Goal: Task Accomplishment & Management: Manage account settings

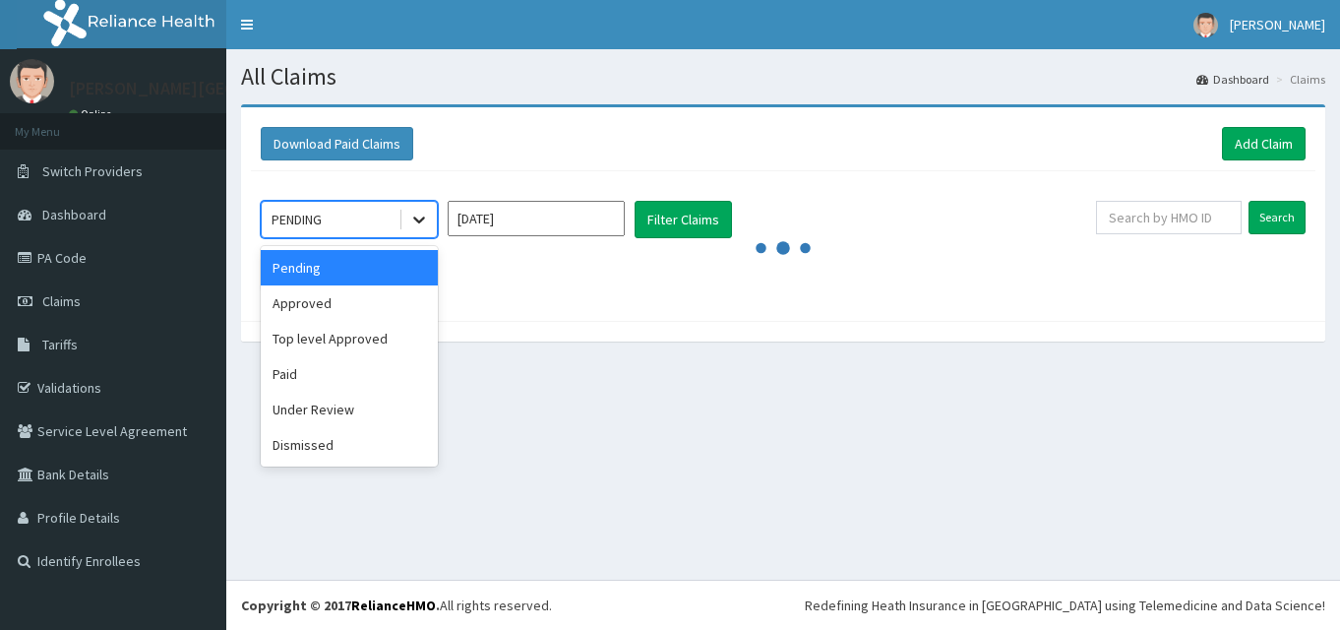
click at [416, 221] on icon at bounding box center [419, 220] width 20 height 20
click at [365, 296] on div "Approved" at bounding box center [349, 302] width 177 height 35
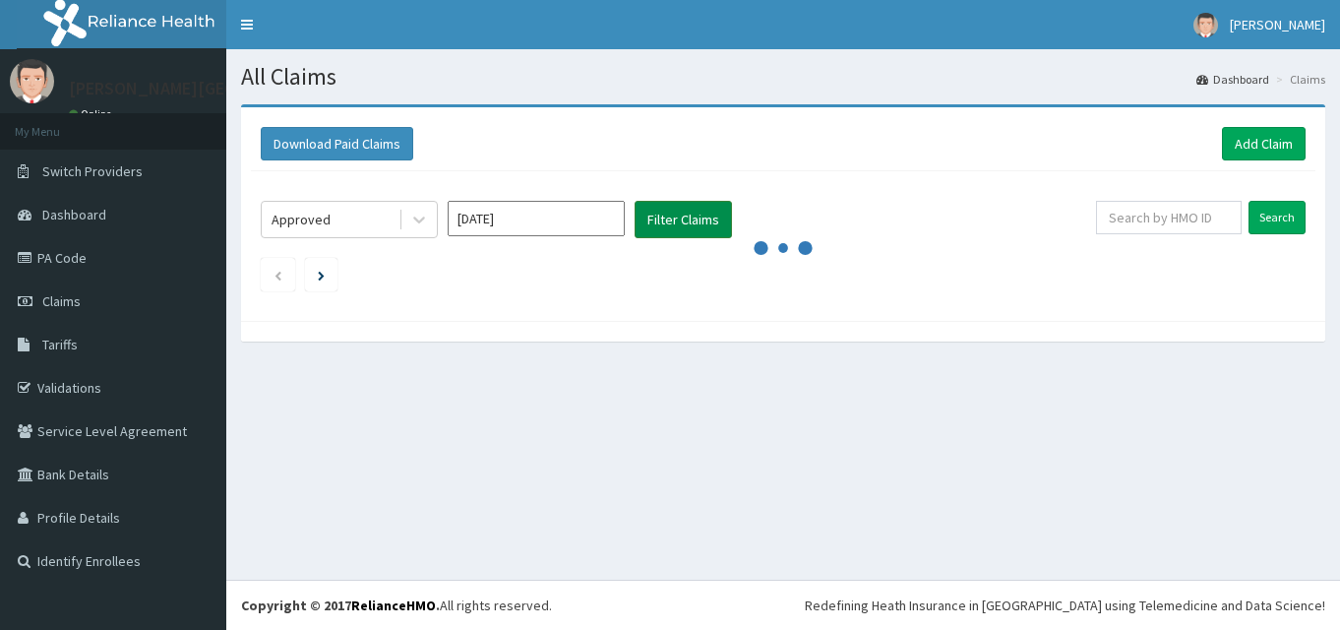
click at [695, 212] on button "Filter Claims" at bounding box center [683, 219] width 97 height 37
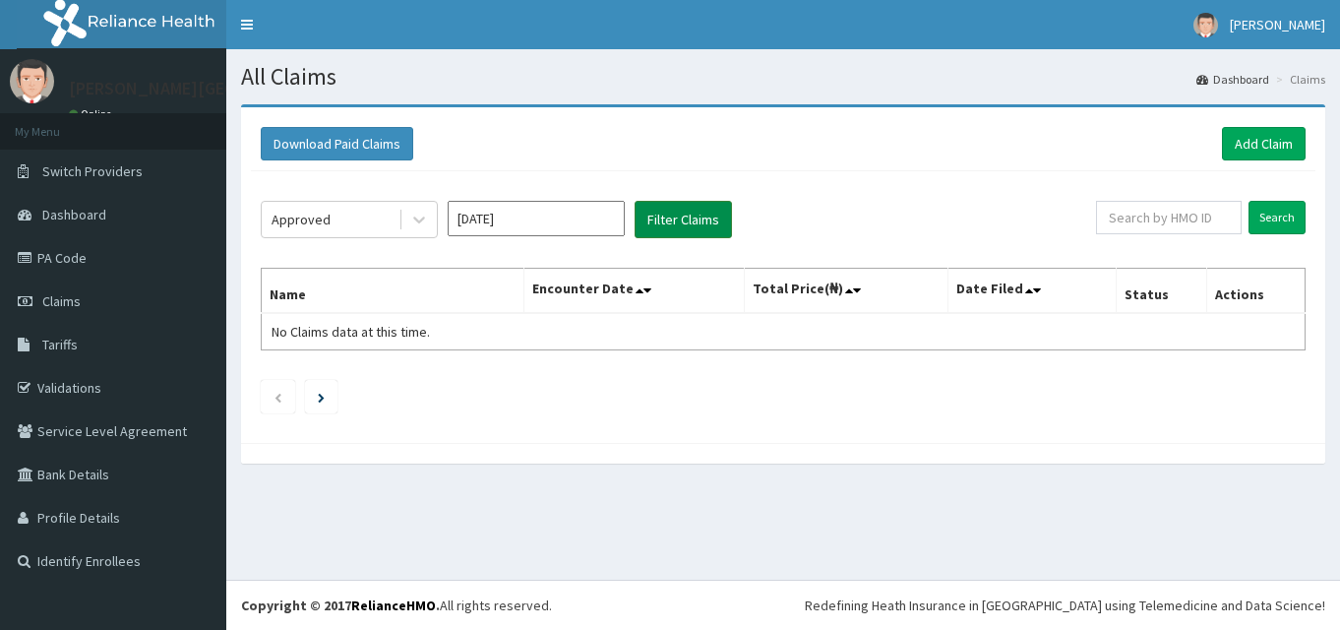
click at [695, 212] on button "Filter Claims" at bounding box center [683, 219] width 97 height 37
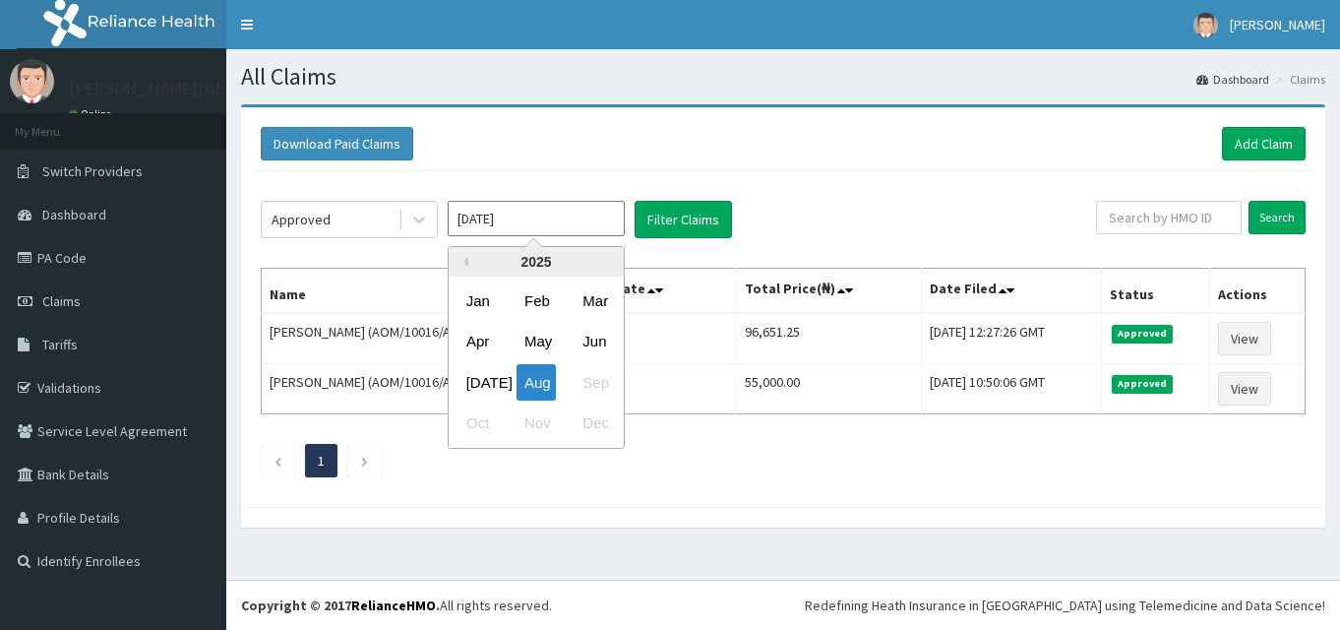
click at [521, 225] on input "Aug 2025" at bounding box center [536, 218] width 177 height 35
click at [464, 390] on div "[DATE]" at bounding box center [477, 382] width 39 height 36
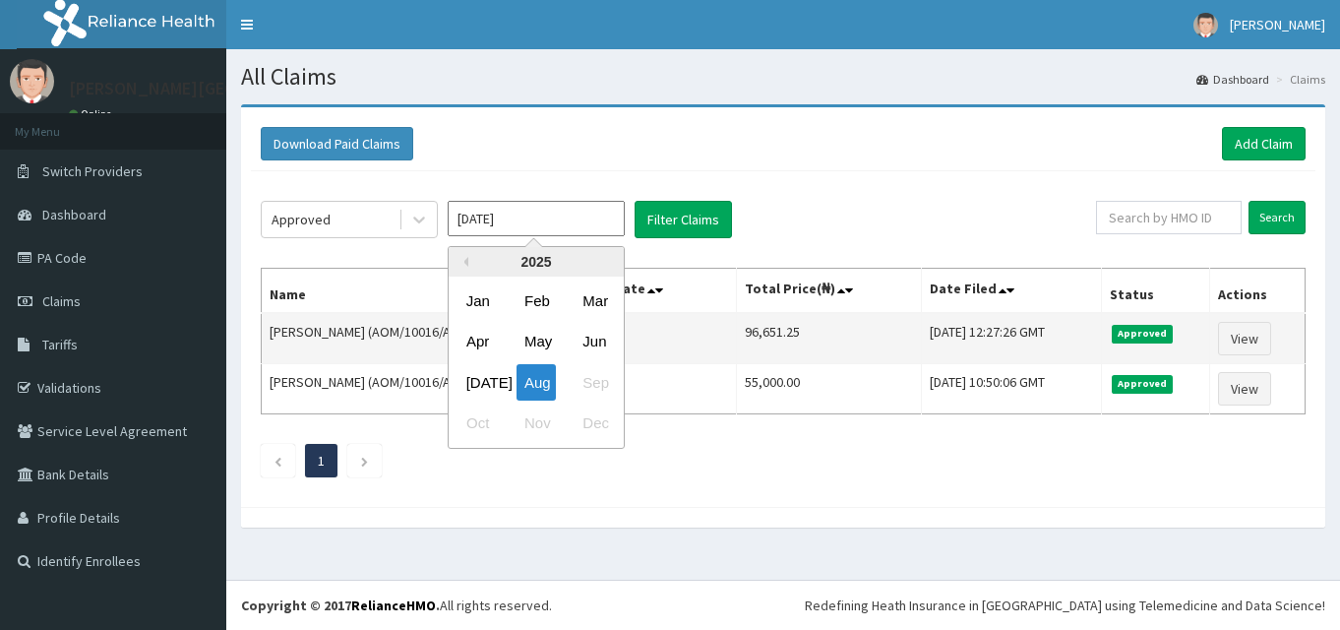
type input "[DATE]"
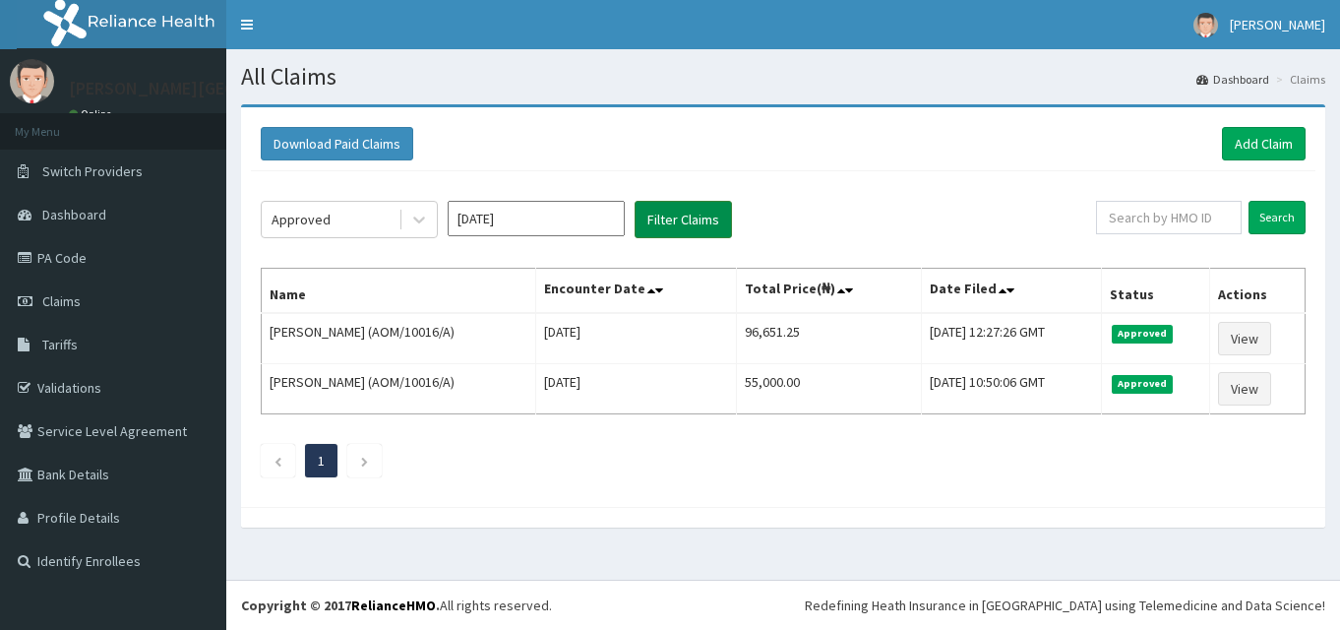
click at [707, 211] on button "Filter Claims" at bounding box center [683, 219] width 97 height 37
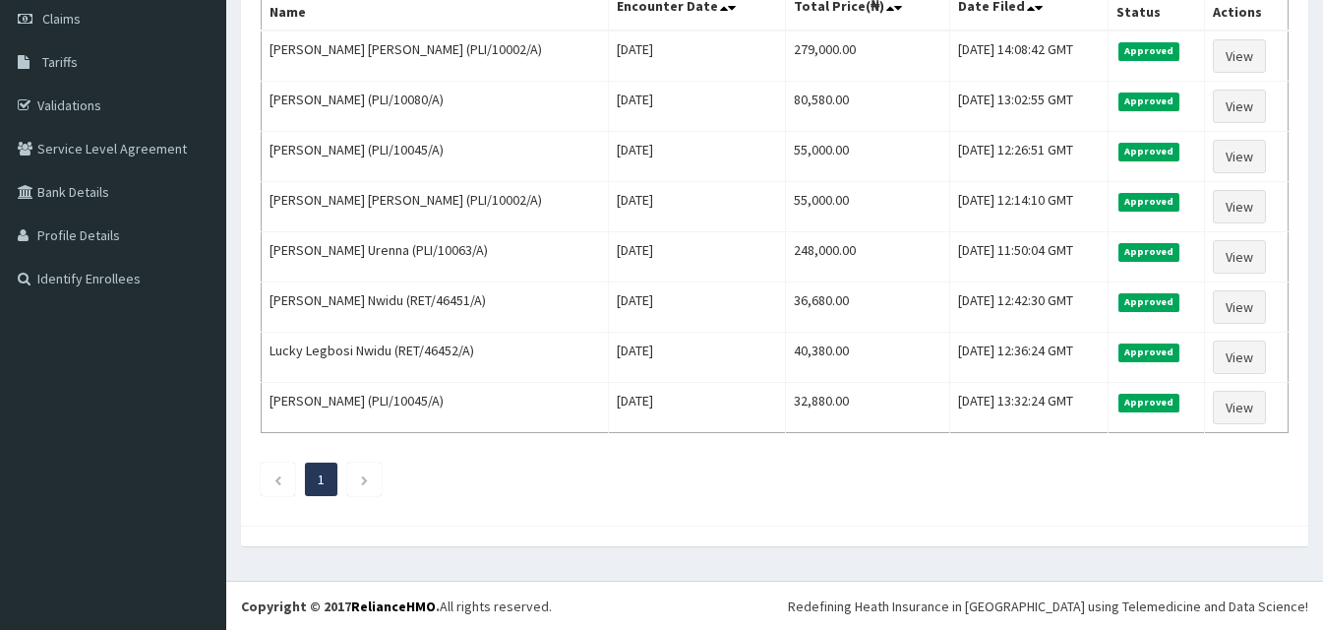
scroll to position [283, 0]
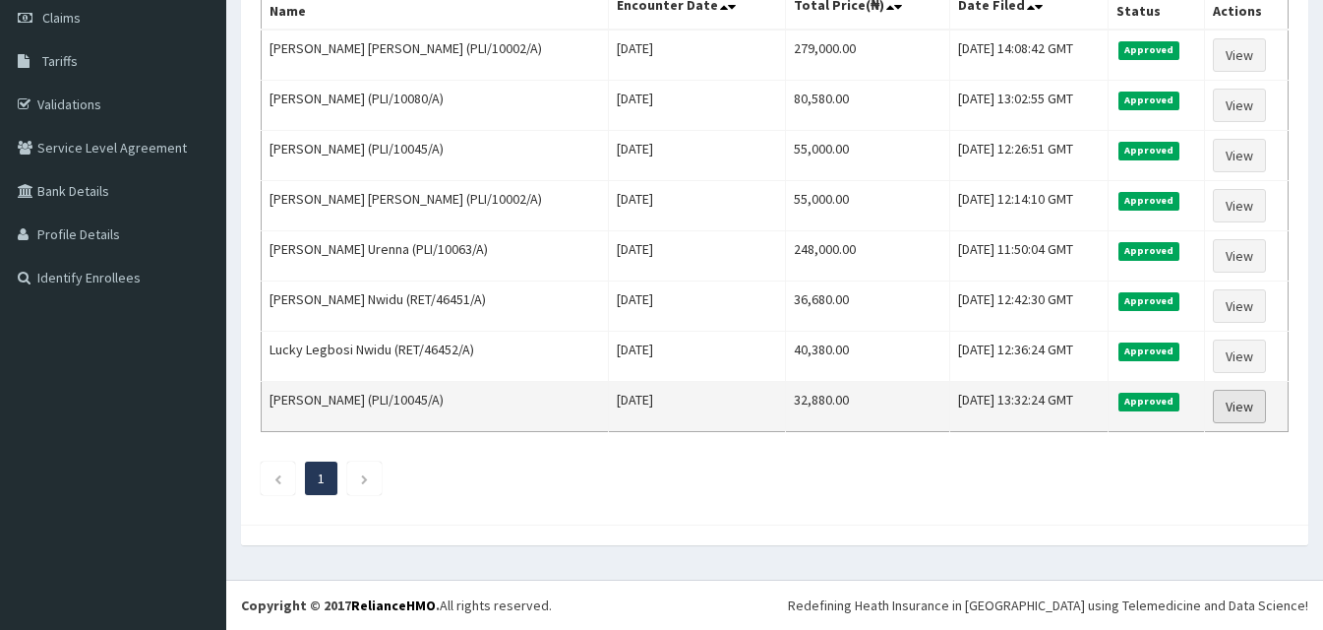
click at [1229, 409] on link "View" at bounding box center [1239, 406] width 53 height 33
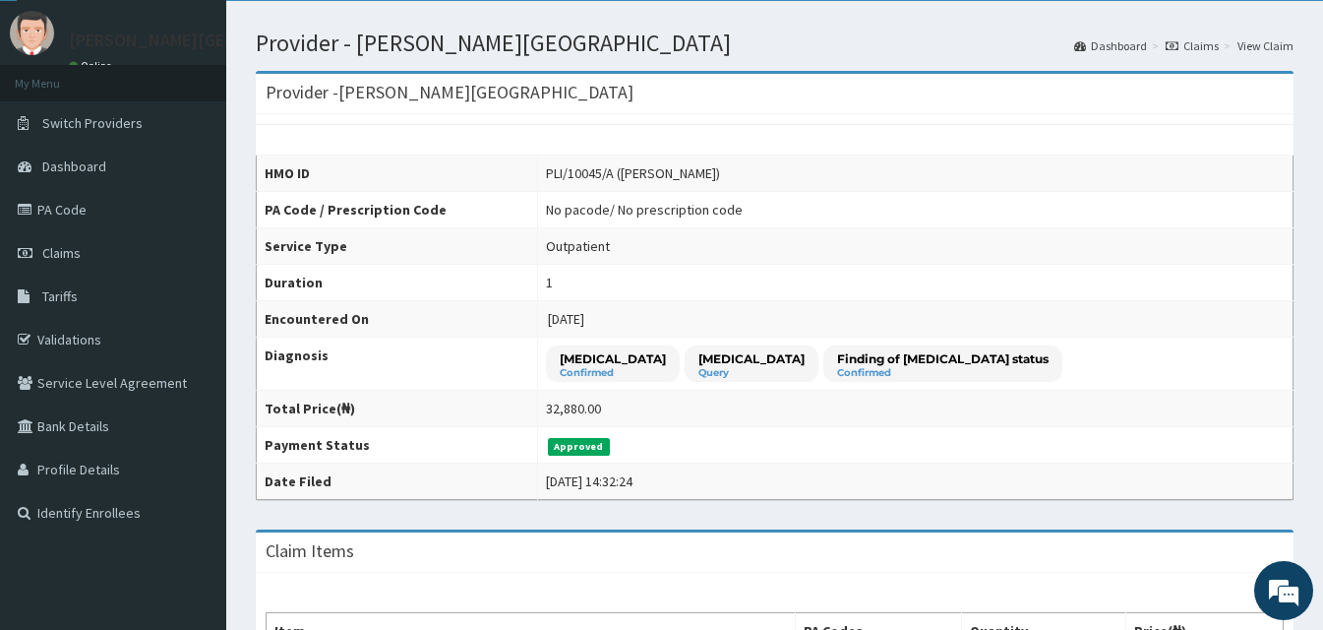
scroll to position [48, 0]
click at [98, 251] on link "Claims" at bounding box center [113, 252] width 226 height 43
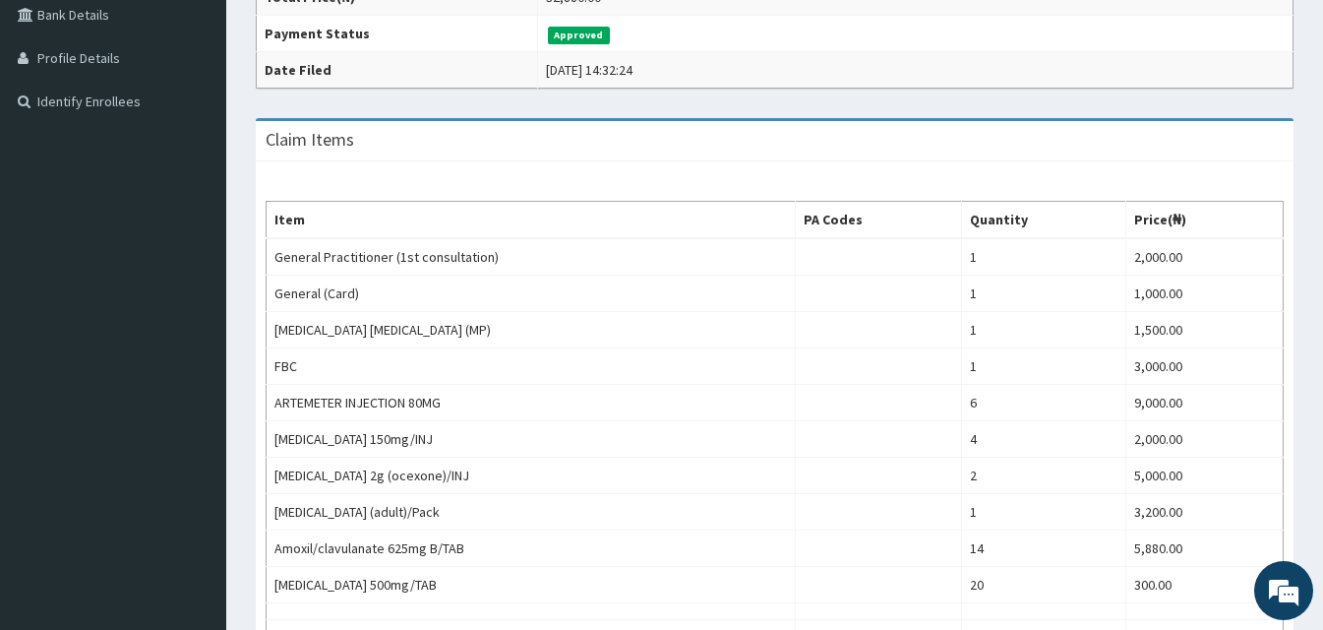
scroll to position [829, 0]
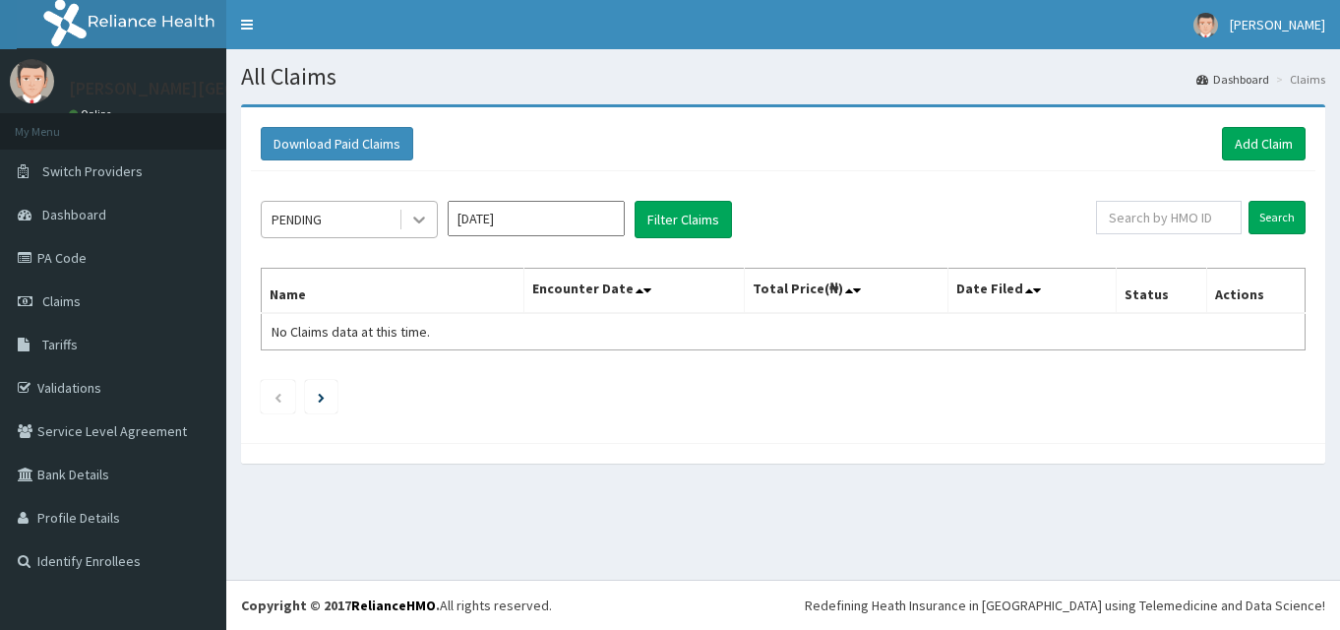
click at [420, 219] on icon at bounding box center [419, 220] width 20 height 20
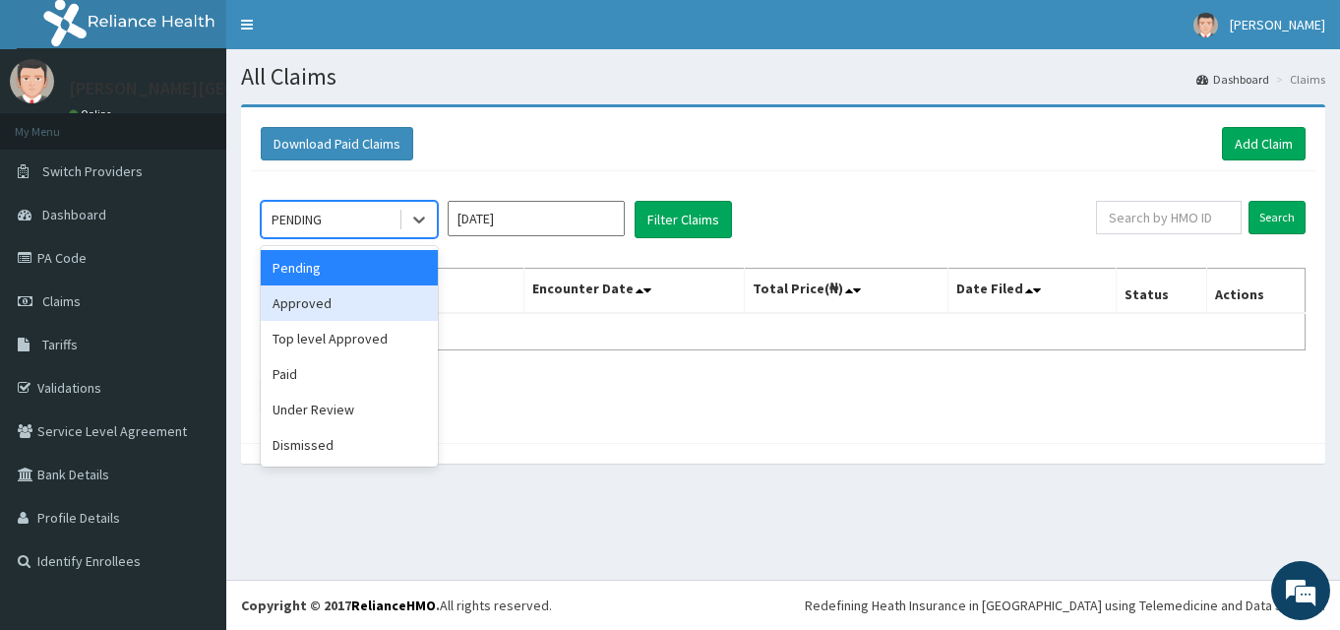
click at [395, 310] on div "Approved" at bounding box center [349, 302] width 177 height 35
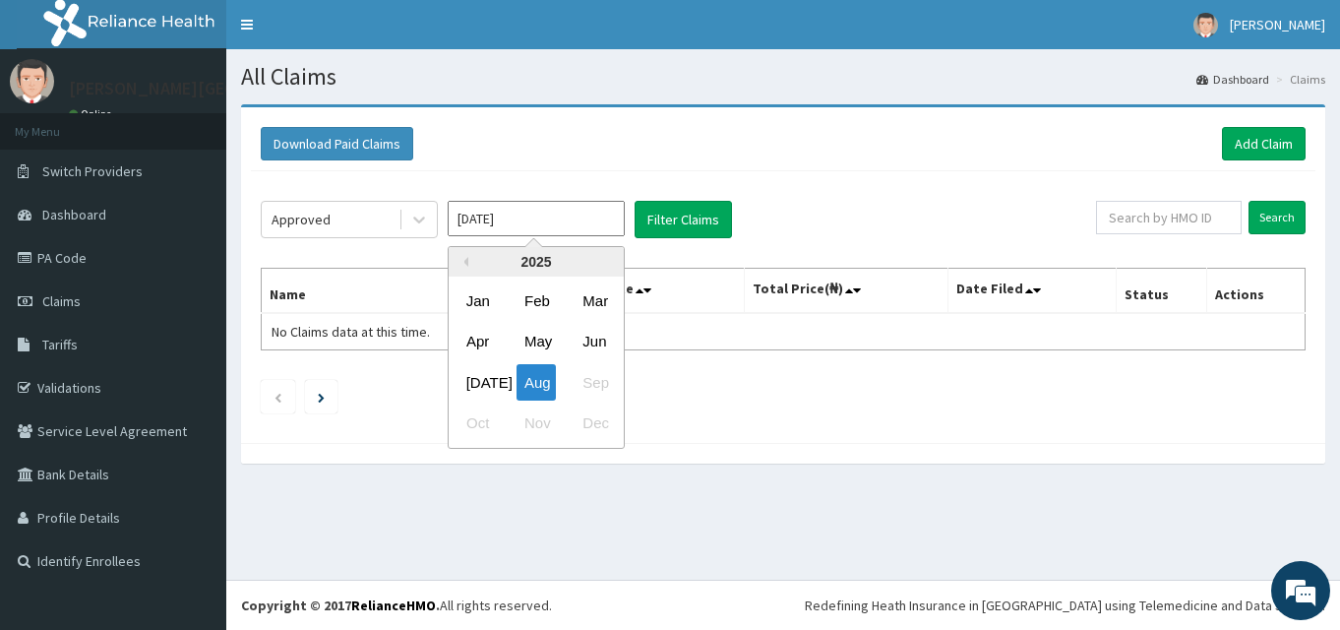
click at [493, 228] on input "[DATE]" at bounding box center [536, 218] width 177 height 35
click at [476, 365] on div "Jul" at bounding box center [477, 382] width 39 height 36
type input "Jul 2025"
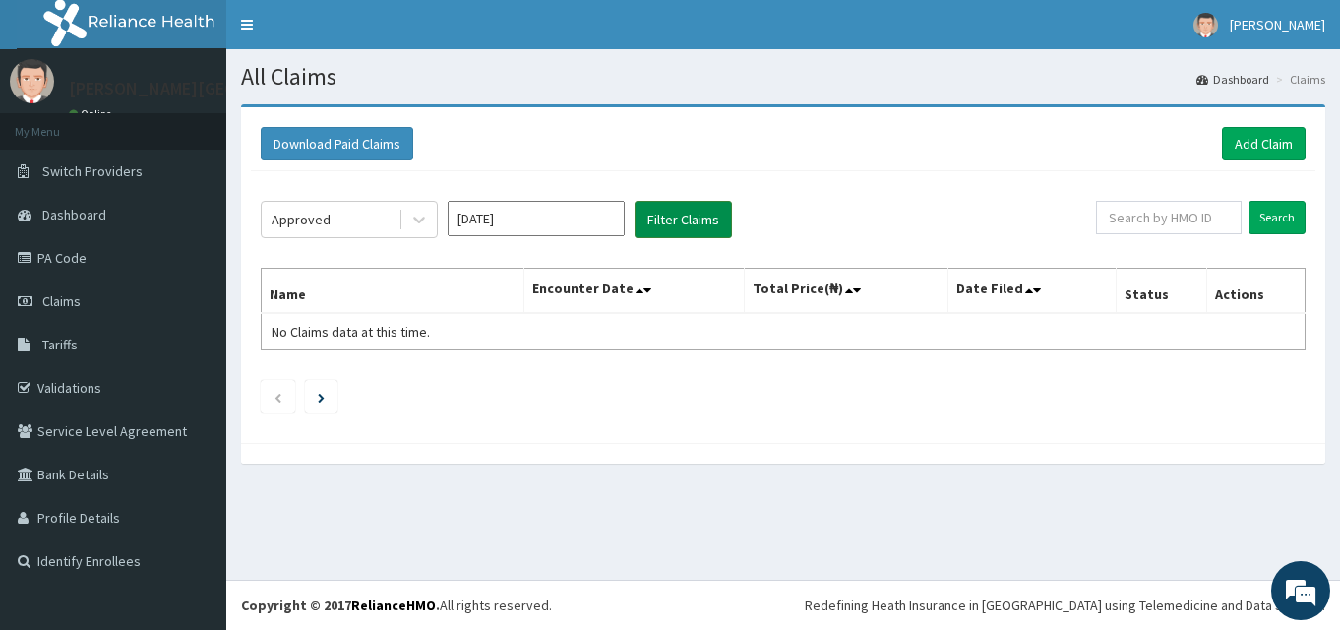
click at [671, 215] on button "Filter Claims" at bounding box center [683, 219] width 97 height 37
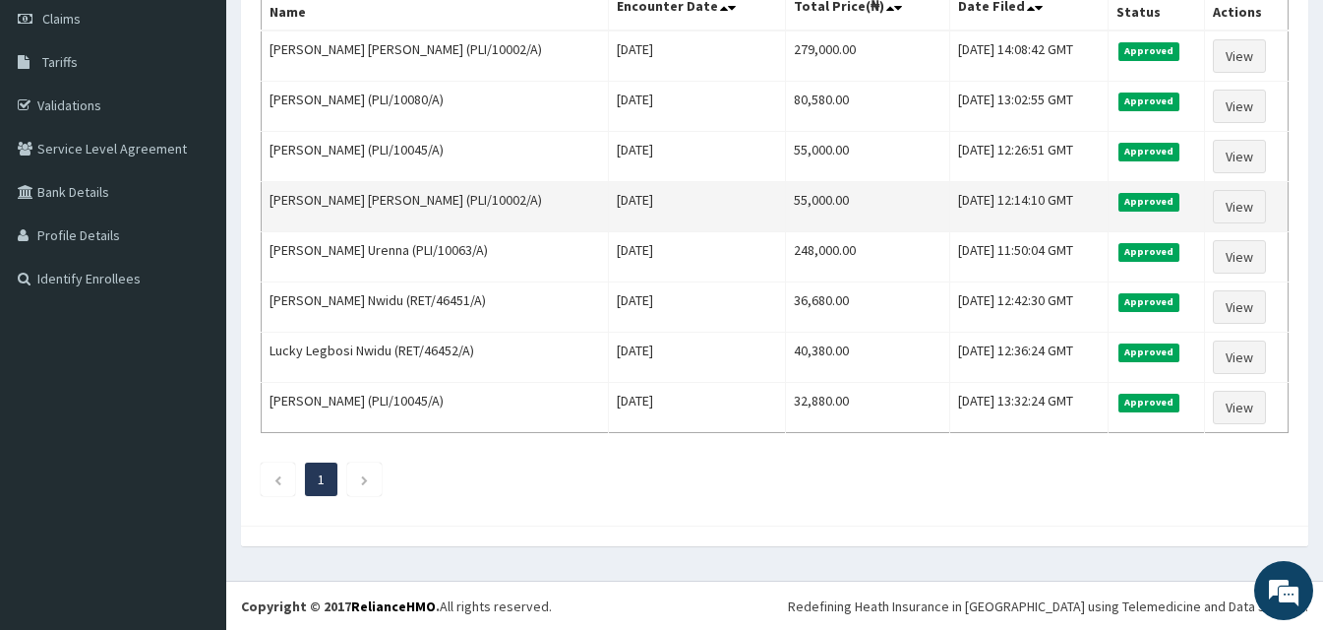
scroll to position [283, 0]
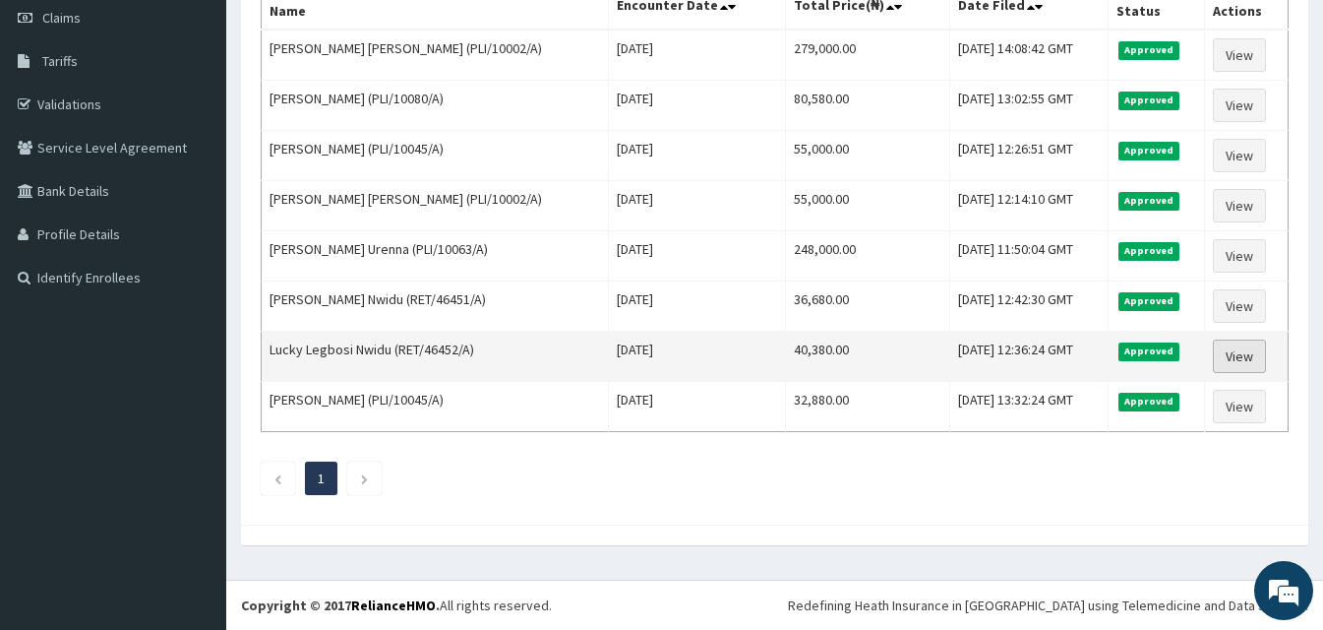
click at [1218, 356] on link "View" at bounding box center [1239, 355] width 53 height 33
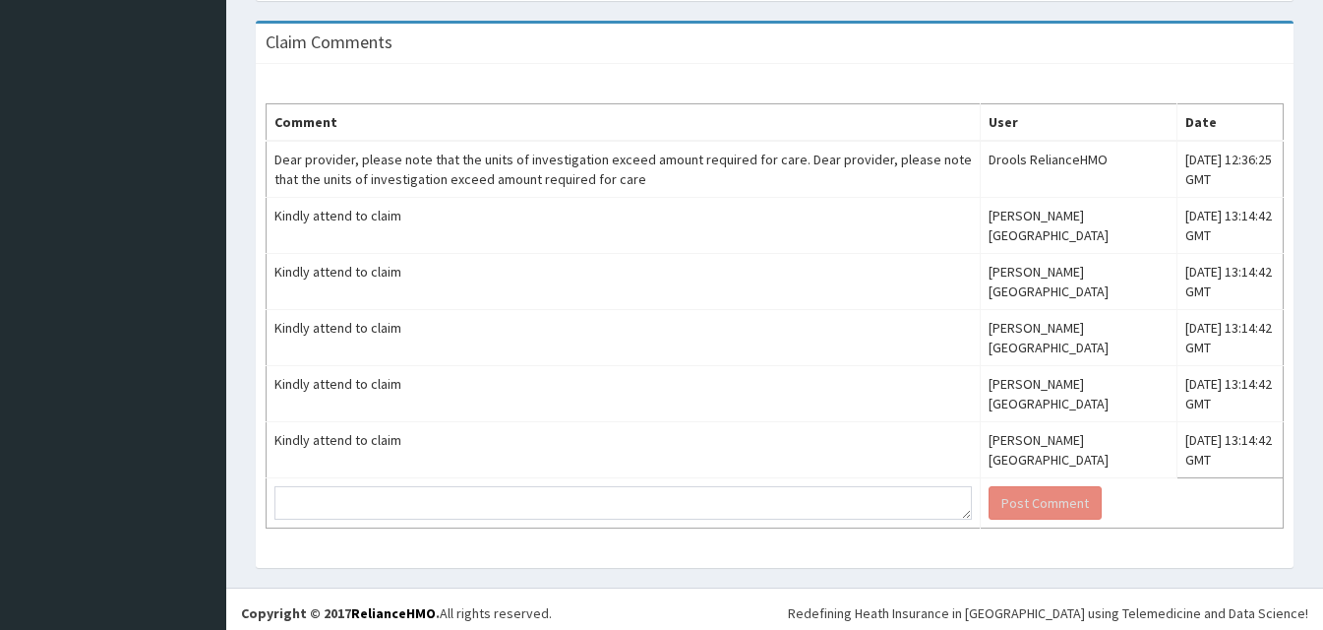
scroll to position [1228, 0]
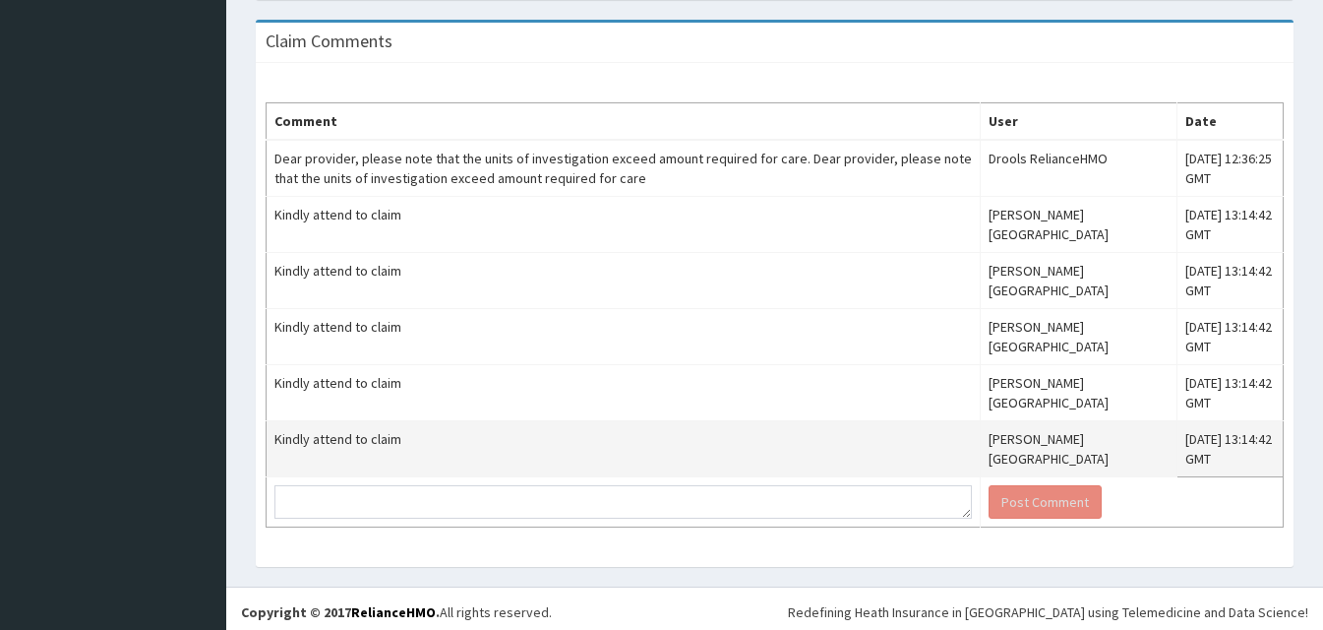
click at [323, 444] on td "Kindly attend to claim" at bounding box center [624, 449] width 714 height 56
click at [323, 442] on td "Kindly attend to claim" at bounding box center [624, 449] width 714 height 56
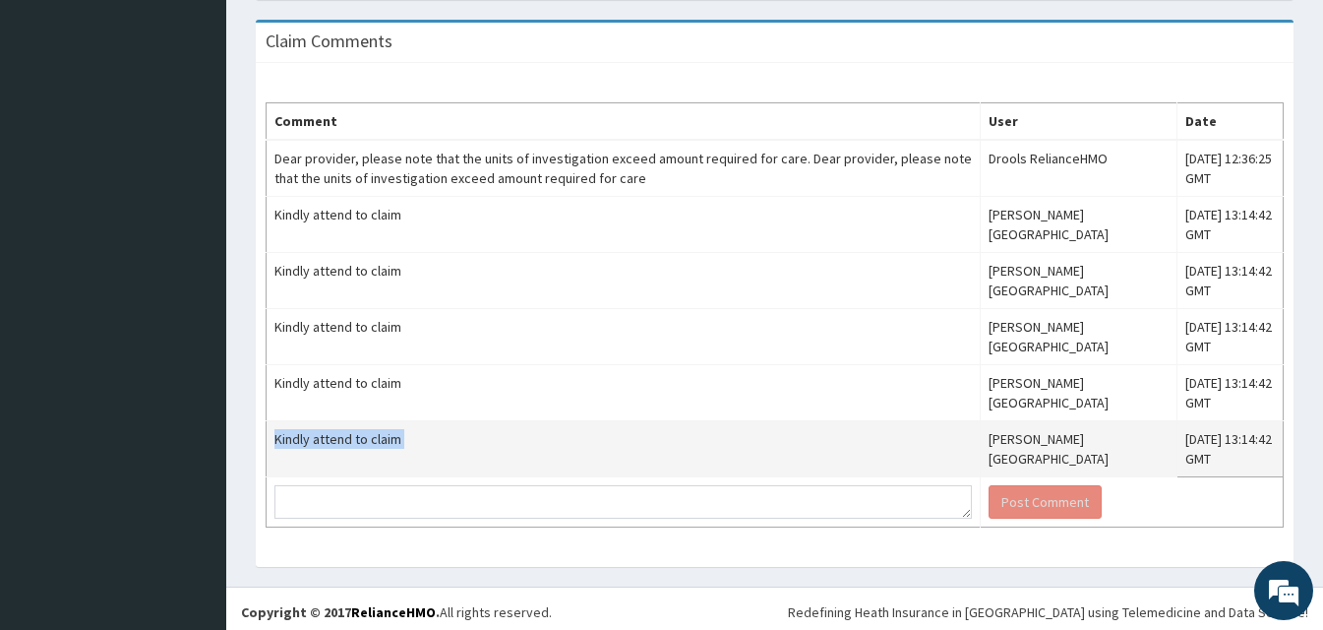
click at [323, 442] on td "Kindly attend to claim" at bounding box center [624, 449] width 714 height 56
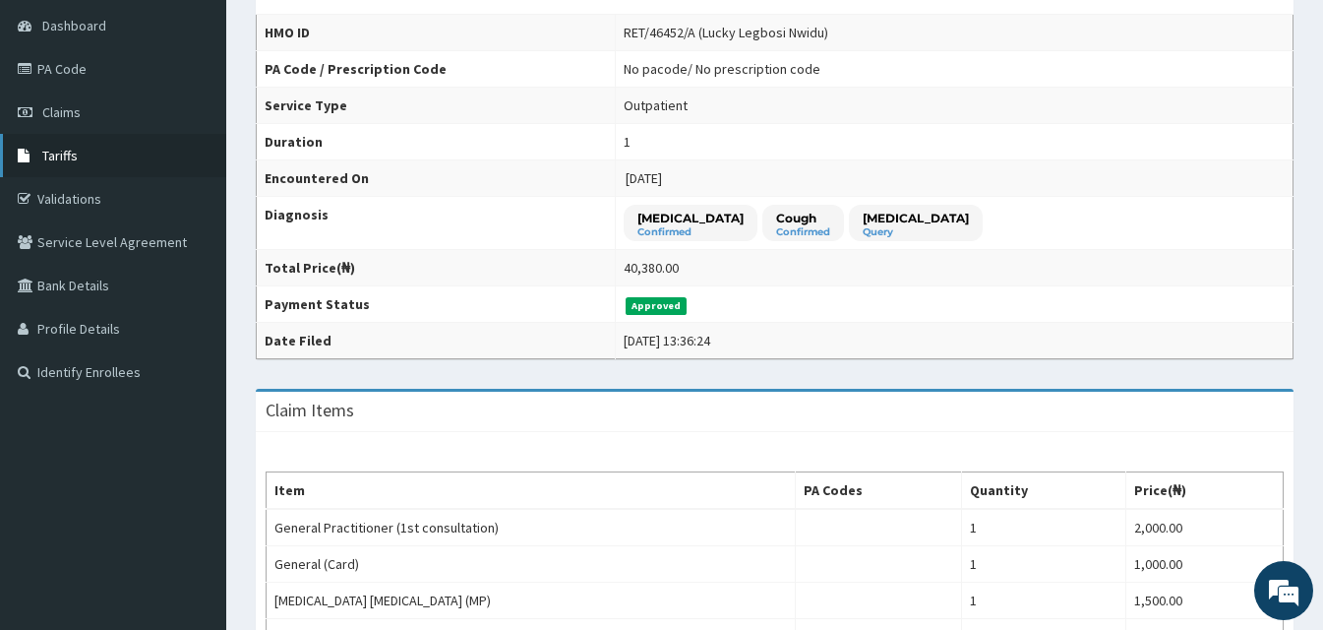
scroll to position [189, 0]
click at [104, 102] on link "Claims" at bounding box center [113, 112] width 226 height 43
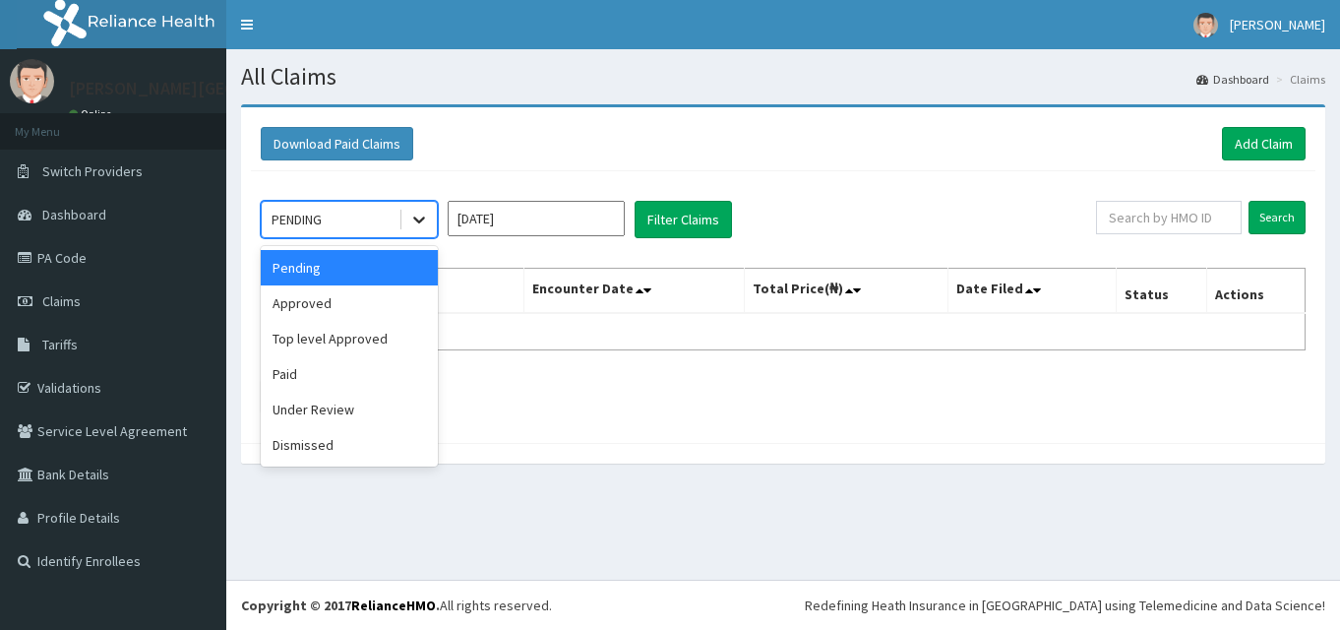
click at [431, 219] on div at bounding box center [418, 219] width 35 height 35
click at [409, 298] on div "Approved" at bounding box center [349, 302] width 177 height 35
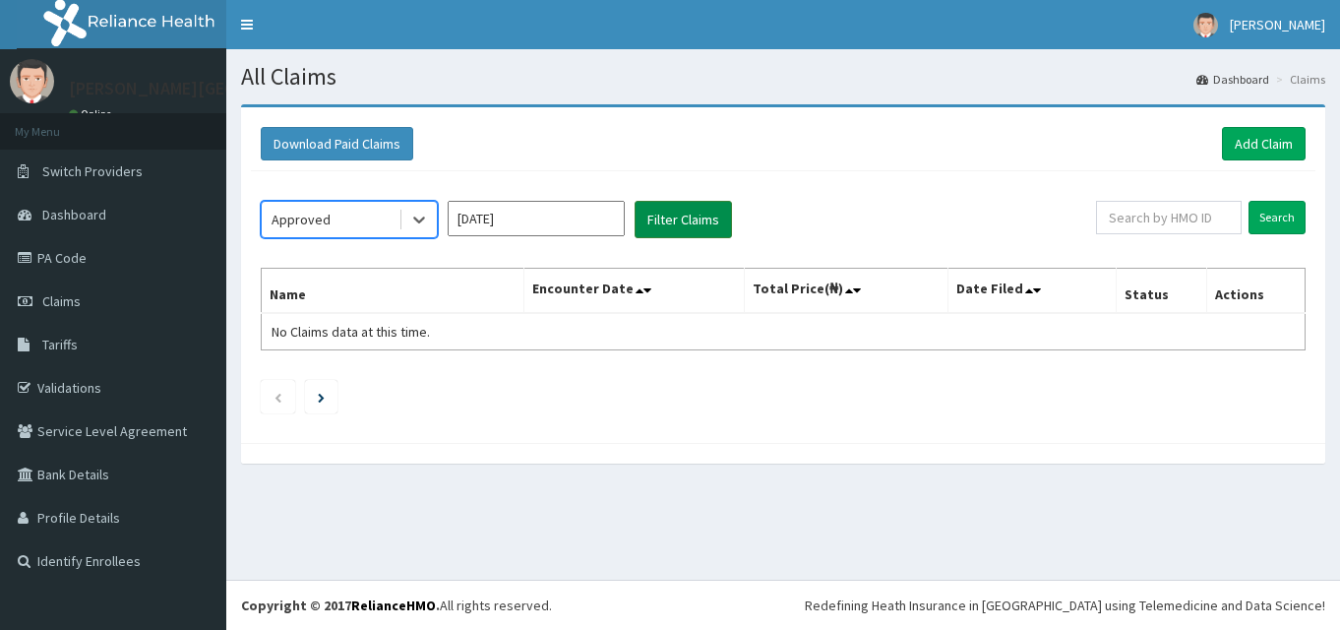
click at [684, 207] on button "Filter Claims" at bounding box center [683, 219] width 97 height 37
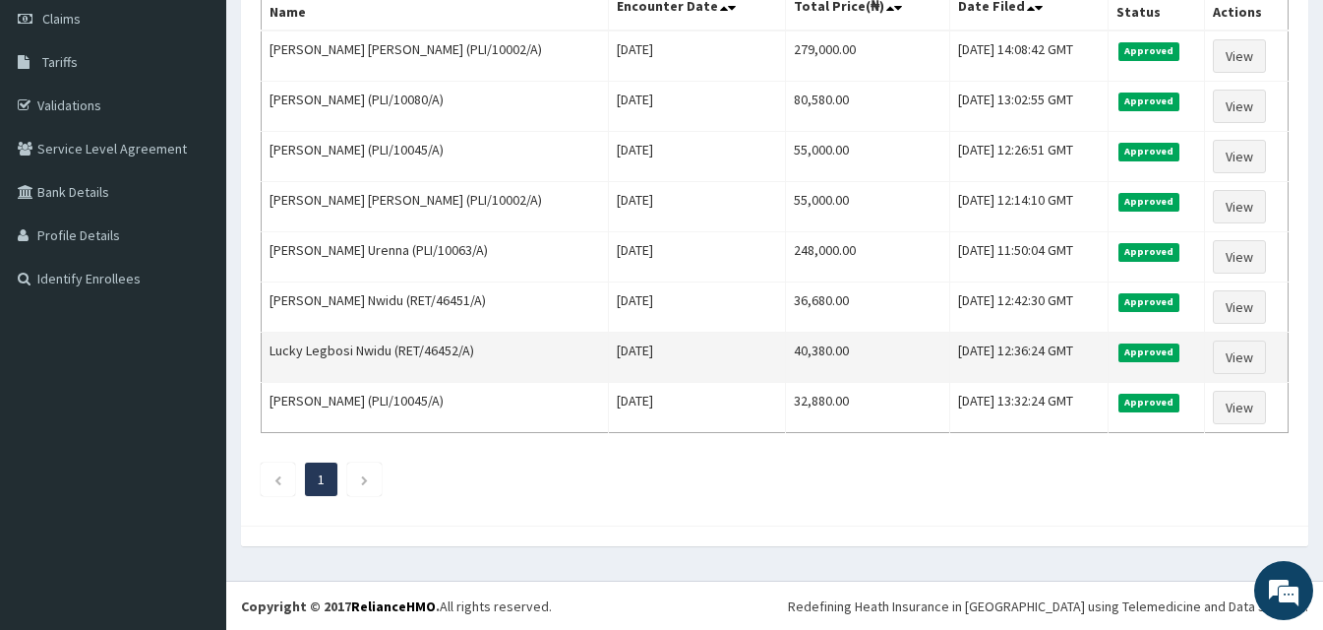
scroll to position [283, 0]
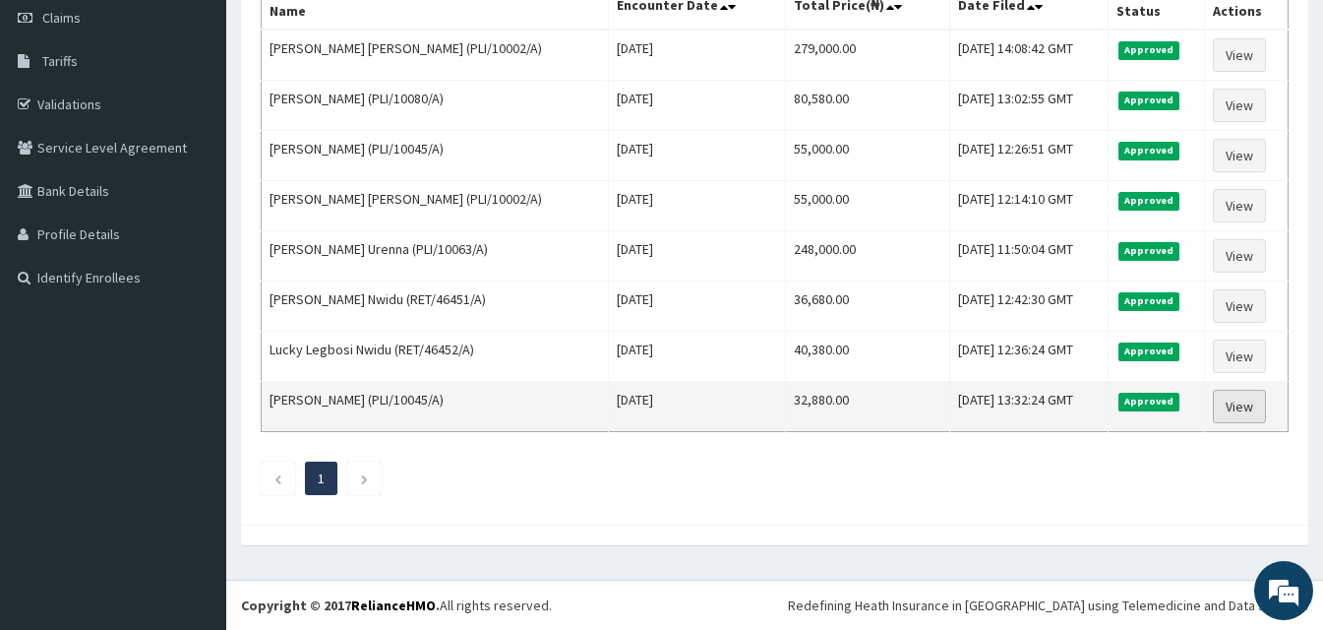
click at [1241, 398] on link "View" at bounding box center [1239, 406] width 53 height 33
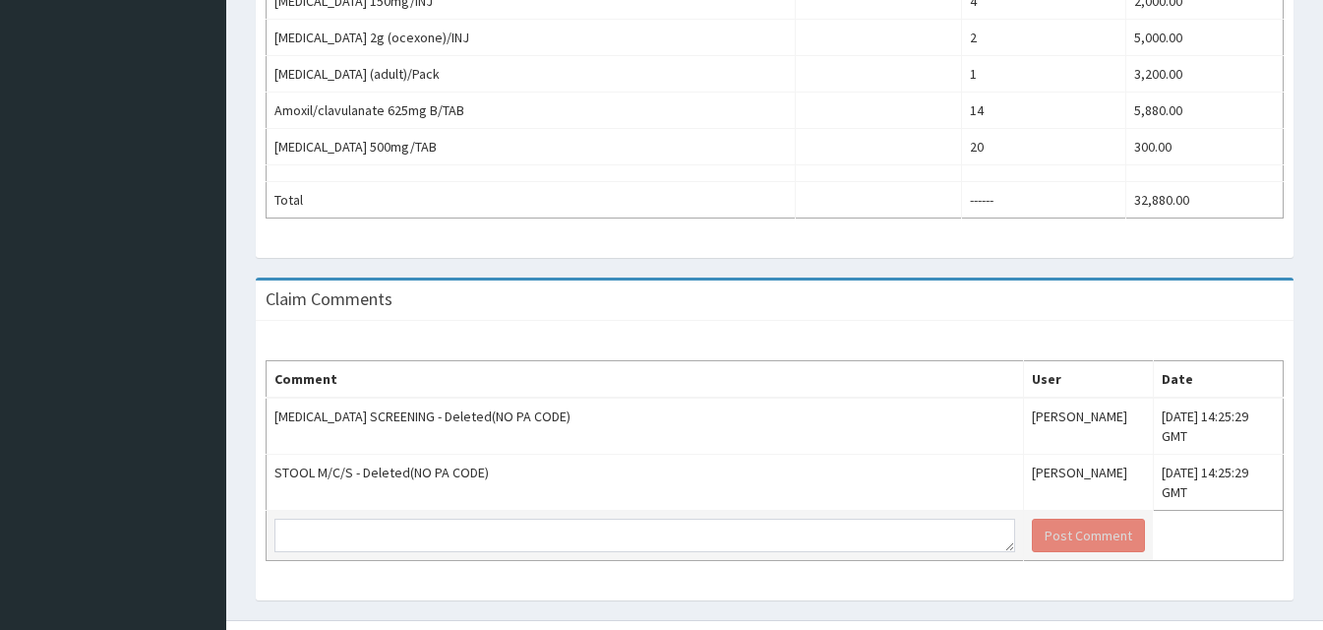
scroll to position [898, 0]
click at [334, 517] on textarea at bounding box center [644, 533] width 741 height 33
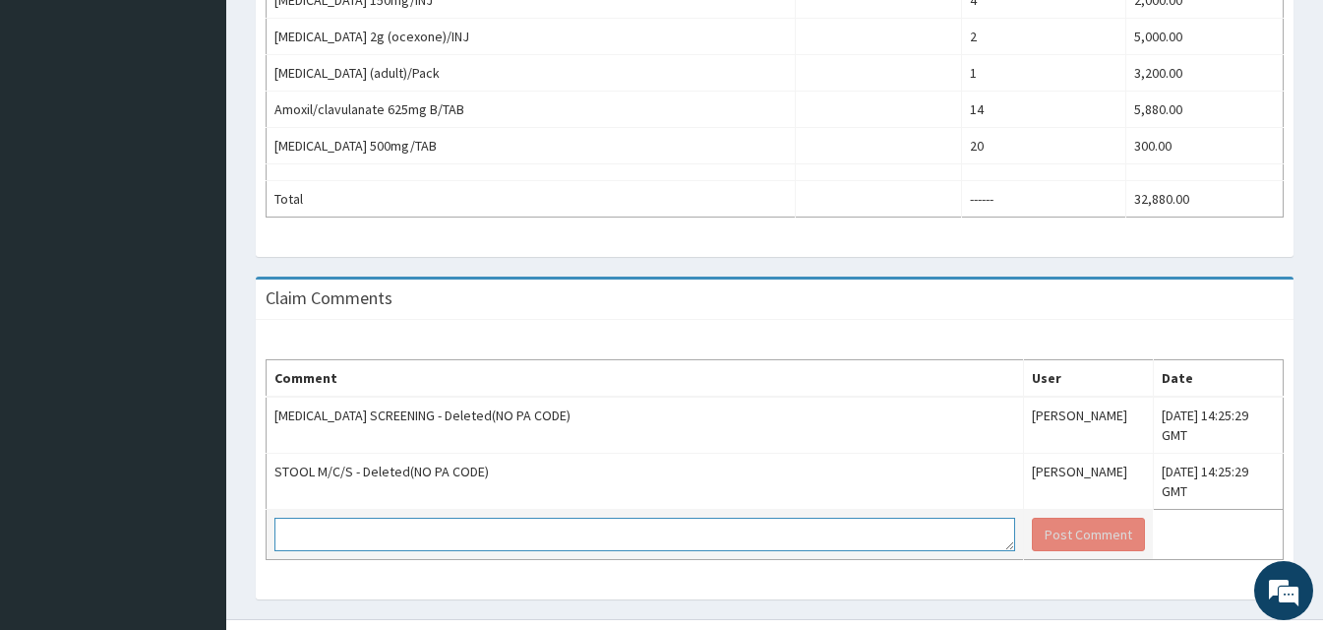
paste textarea "Kindly attend to claim"
type textarea "Kindly attend to claim"
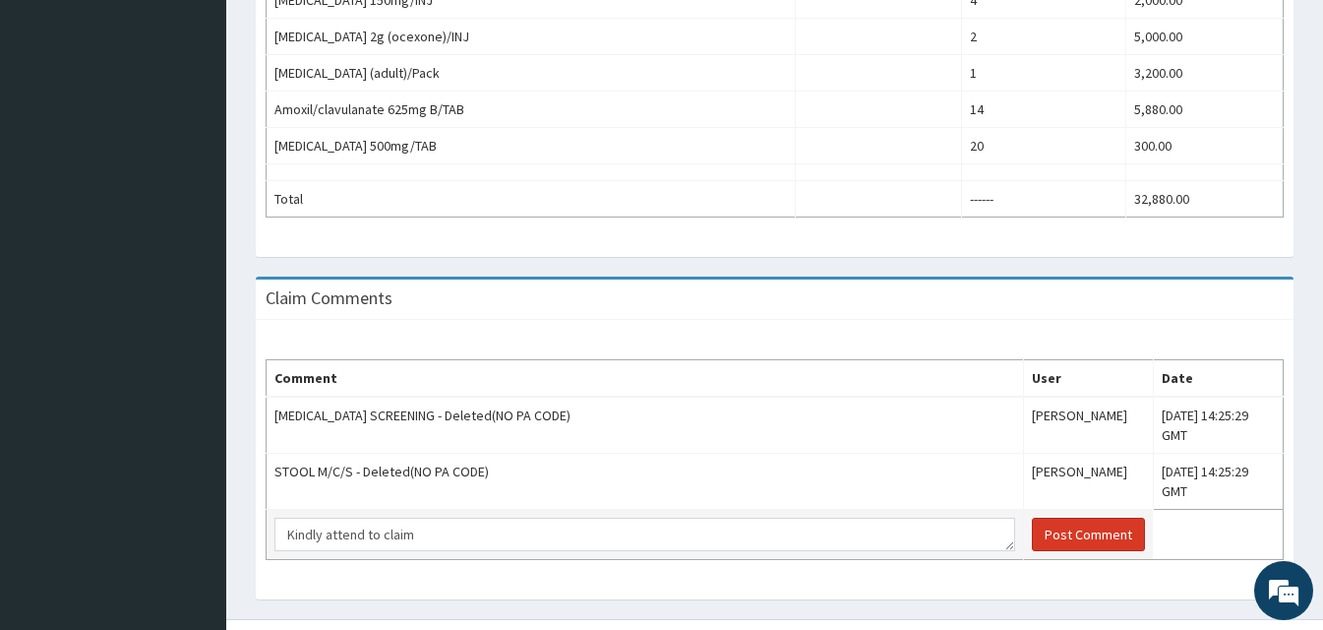
click at [1032, 517] on button "Post Comment" at bounding box center [1088, 533] width 113 height 33
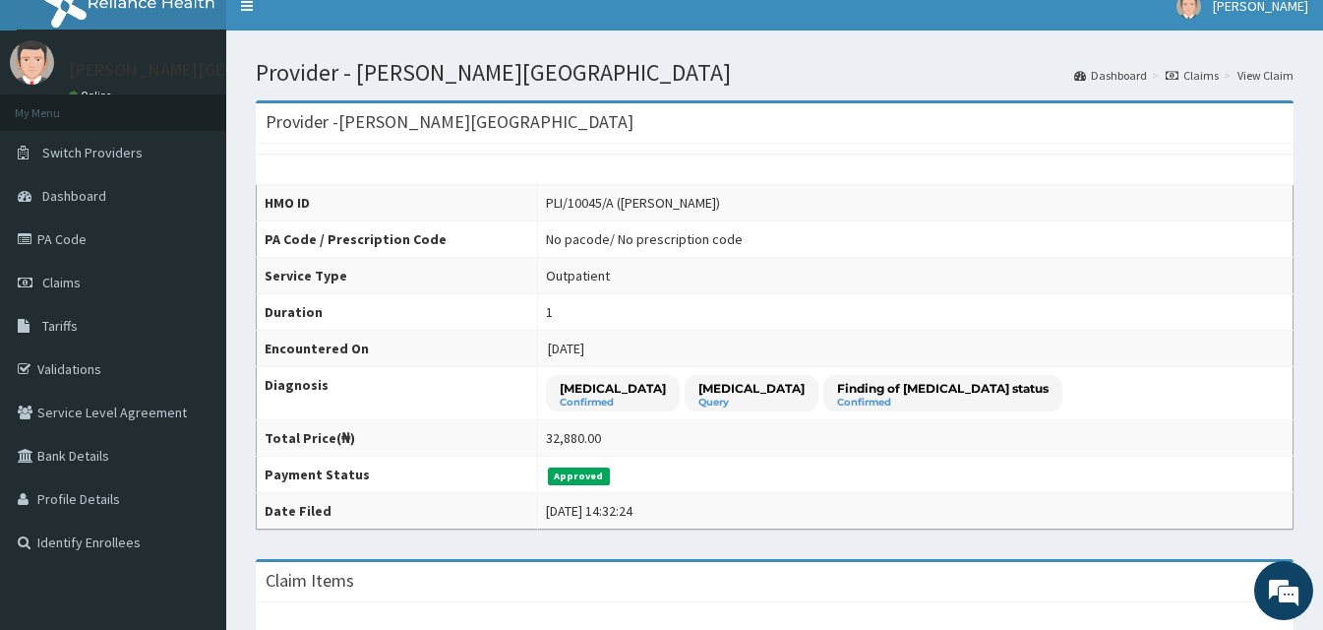
scroll to position [0, 0]
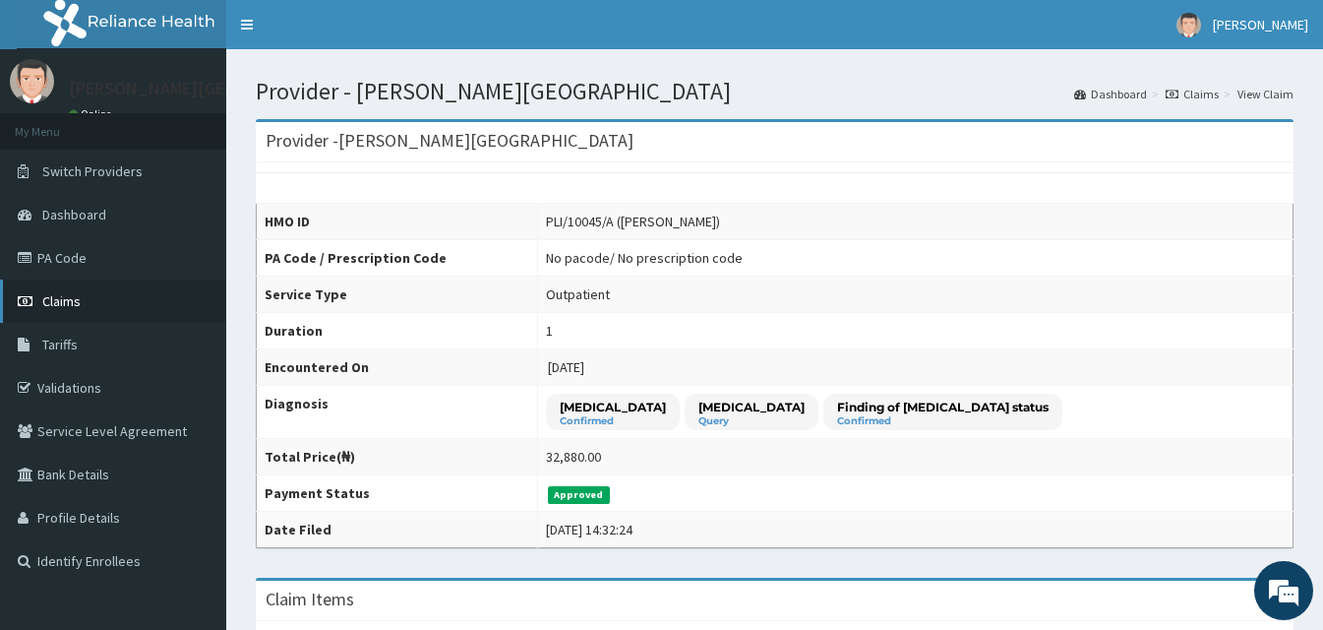
click at [147, 306] on link "Claims" at bounding box center [113, 300] width 226 height 43
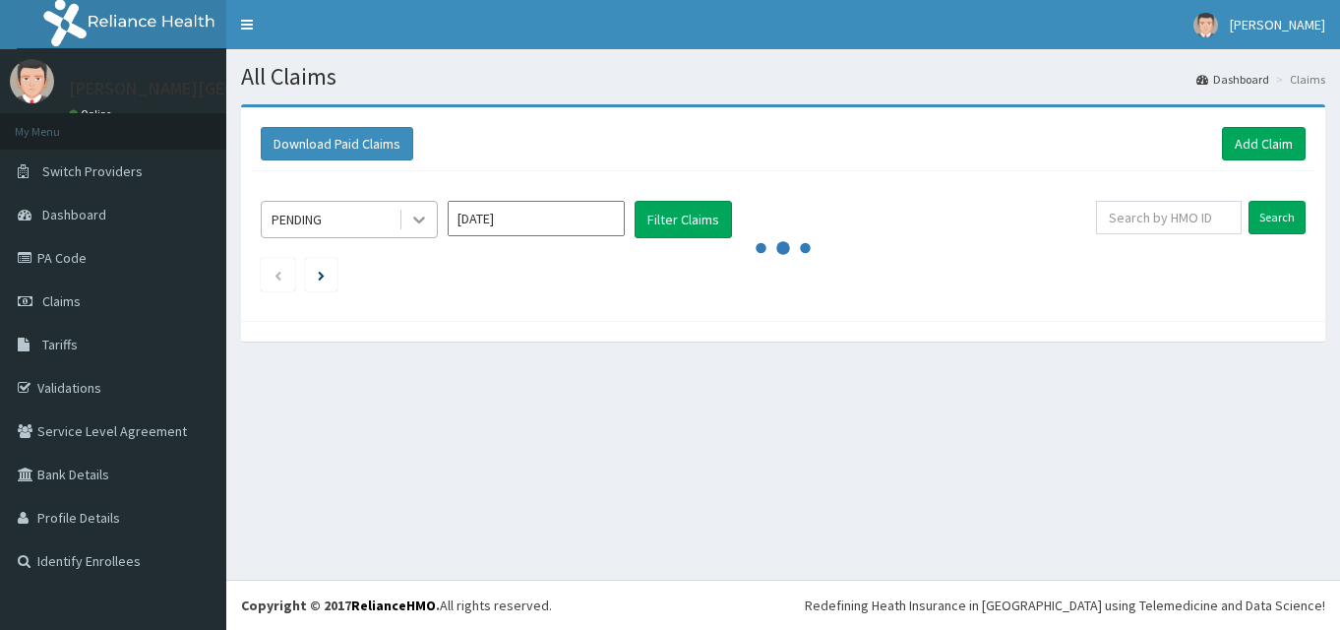
click at [426, 218] on icon at bounding box center [419, 220] width 20 height 20
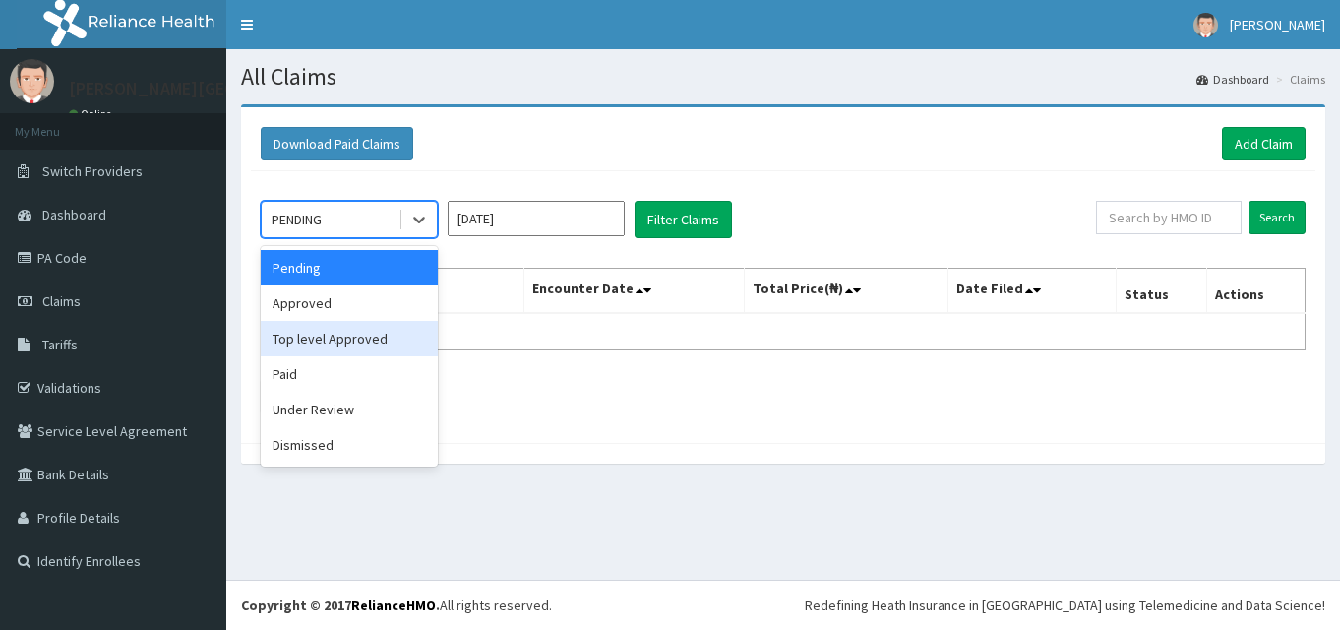
click at [367, 343] on div "Top level Approved" at bounding box center [349, 338] width 177 height 35
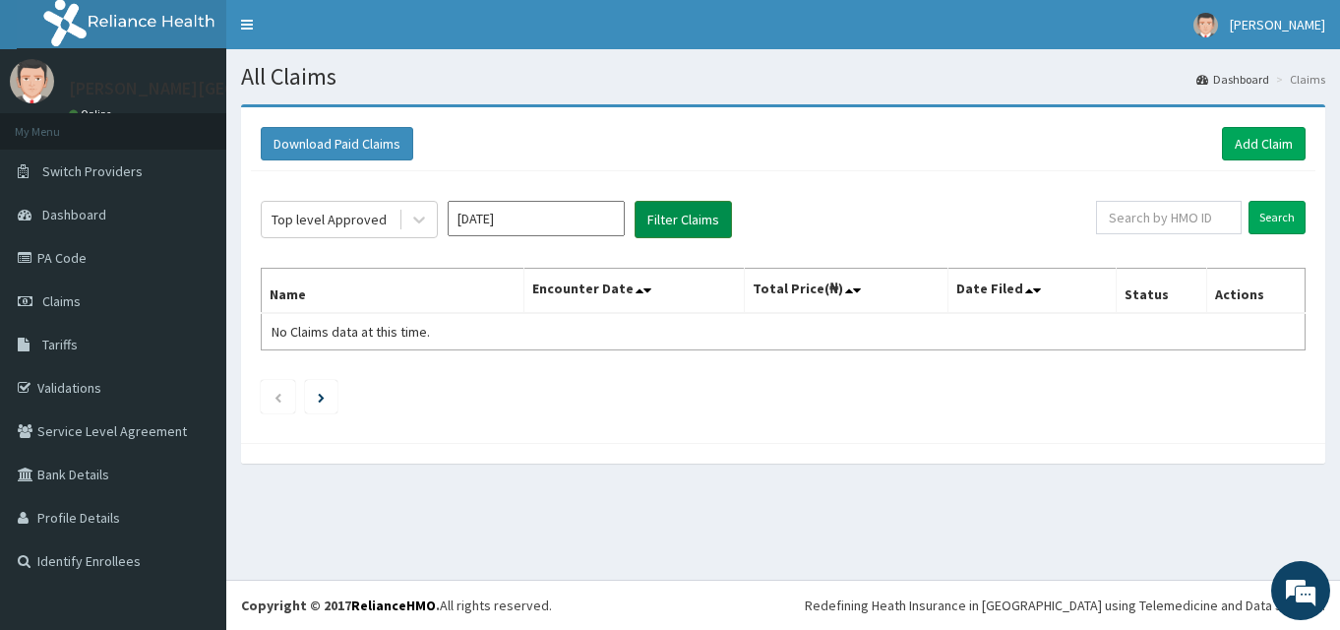
click at [698, 225] on button "Filter Claims" at bounding box center [683, 219] width 97 height 37
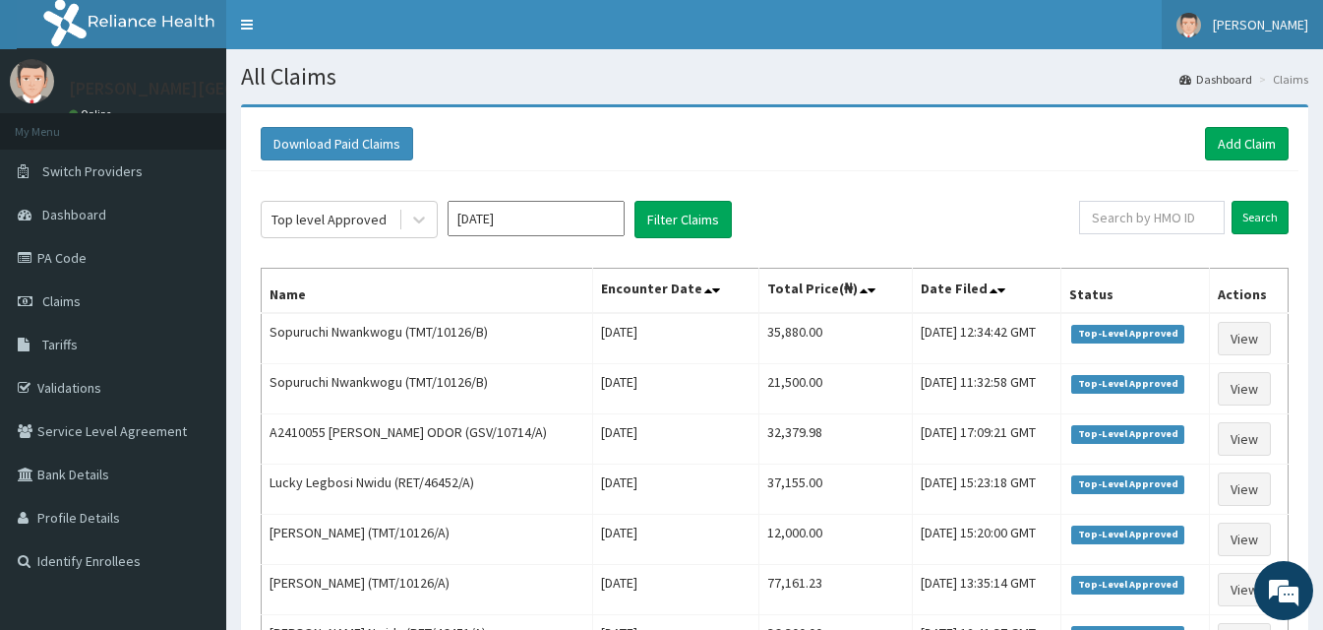
click at [1255, 26] on span "[PERSON_NAME]" at bounding box center [1260, 25] width 95 height 18
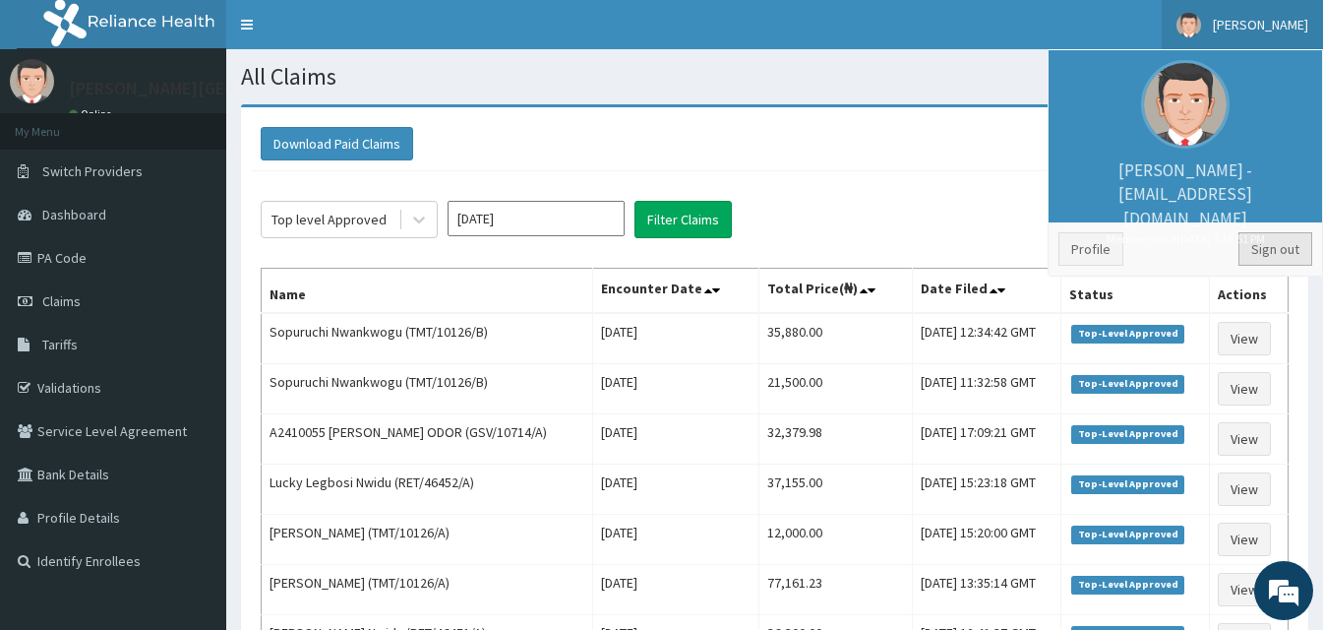
click at [1246, 253] on link "Sign out" at bounding box center [1276, 248] width 74 height 33
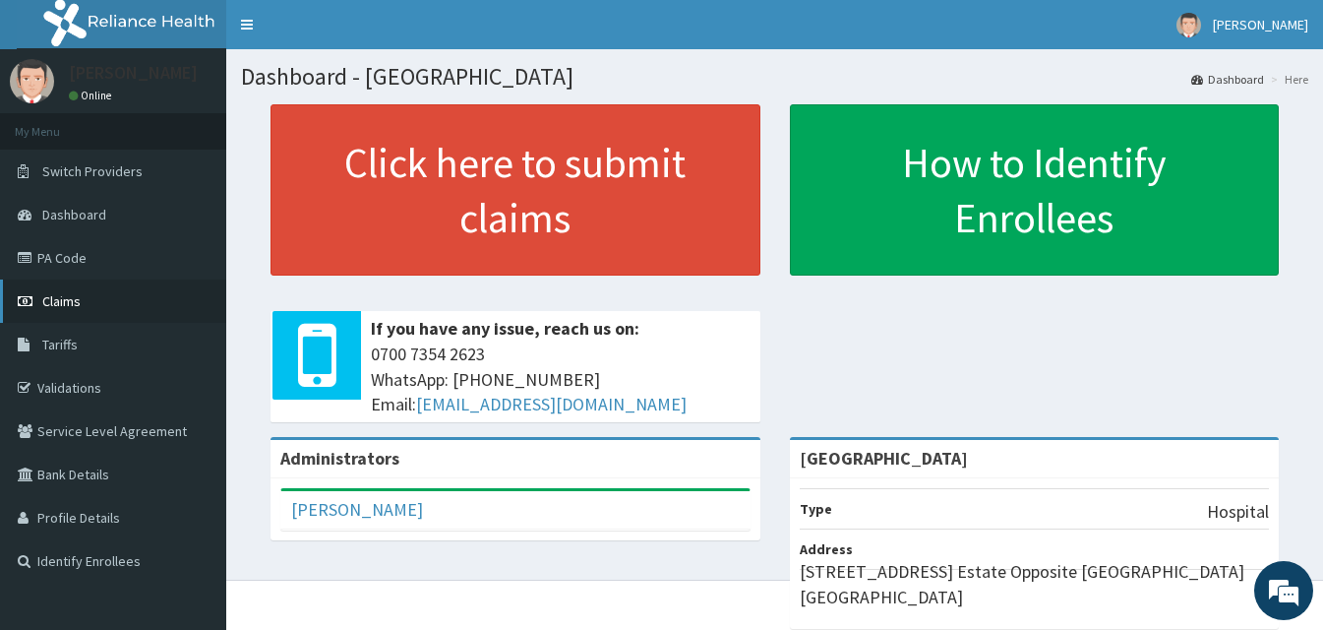
click at [90, 295] on link "Claims" at bounding box center [113, 300] width 226 height 43
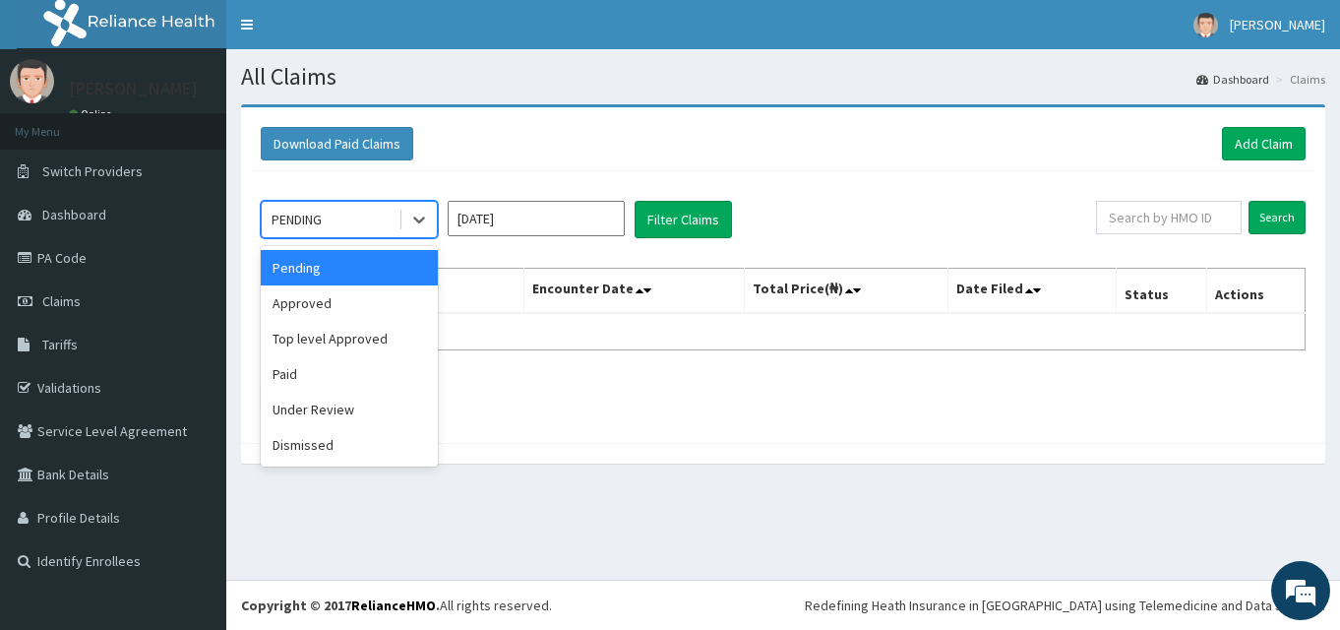
drag, startPoint x: 406, startPoint y: 211, endPoint x: 363, endPoint y: 269, distance: 72.4
click at [406, 212] on div at bounding box center [418, 219] width 35 height 35
click at [350, 294] on div "Approved" at bounding box center [349, 302] width 177 height 35
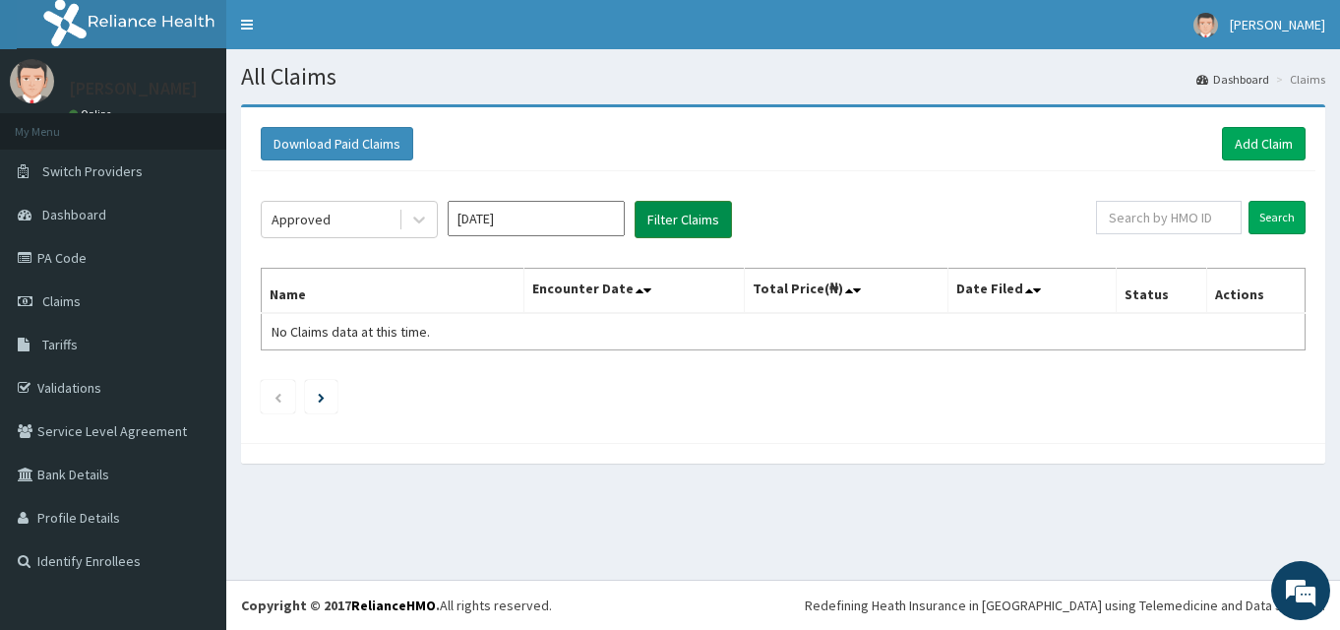
click at [696, 226] on button "Filter Claims" at bounding box center [683, 219] width 97 height 37
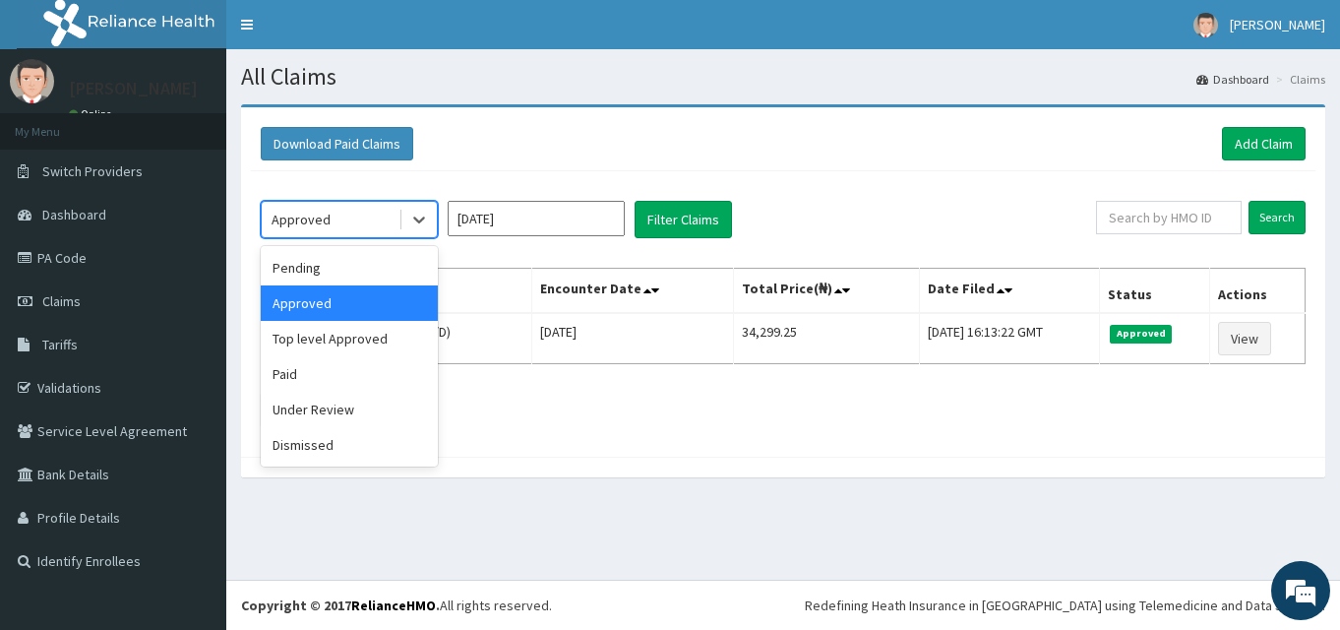
click at [437, 225] on div "Approved" at bounding box center [349, 219] width 177 height 37
click at [319, 418] on div "Under Review" at bounding box center [349, 409] width 177 height 35
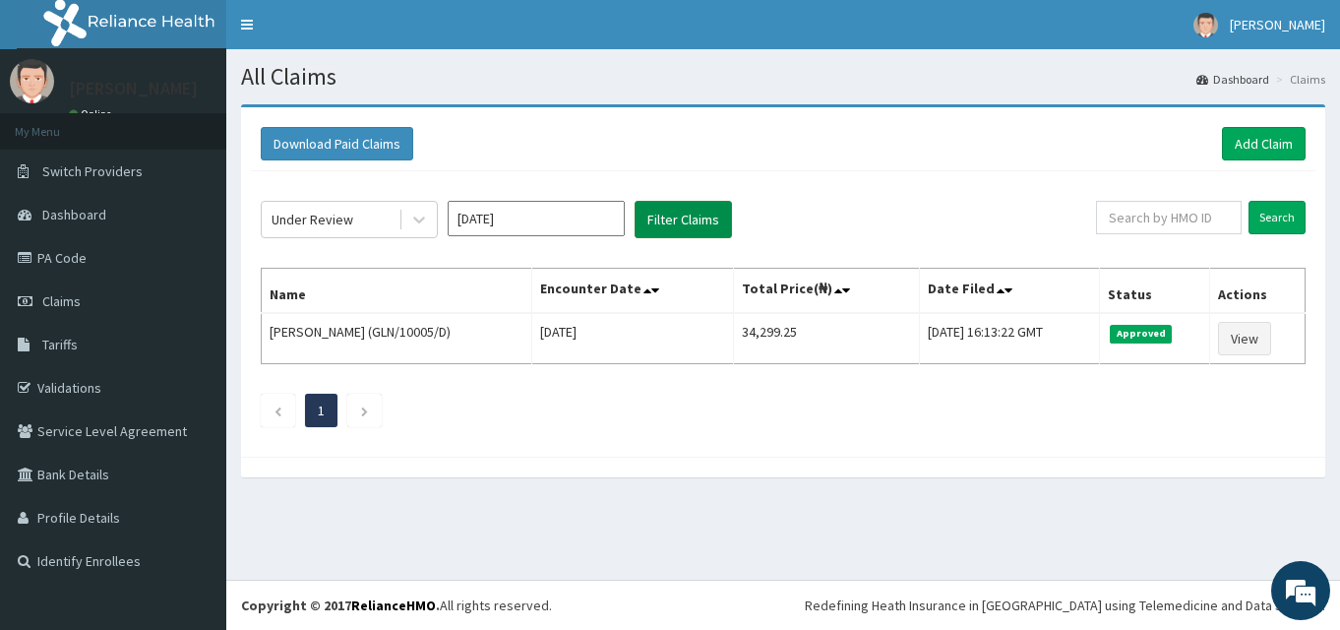
click at [650, 219] on button "Filter Claims" at bounding box center [683, 219] width 97 height 37
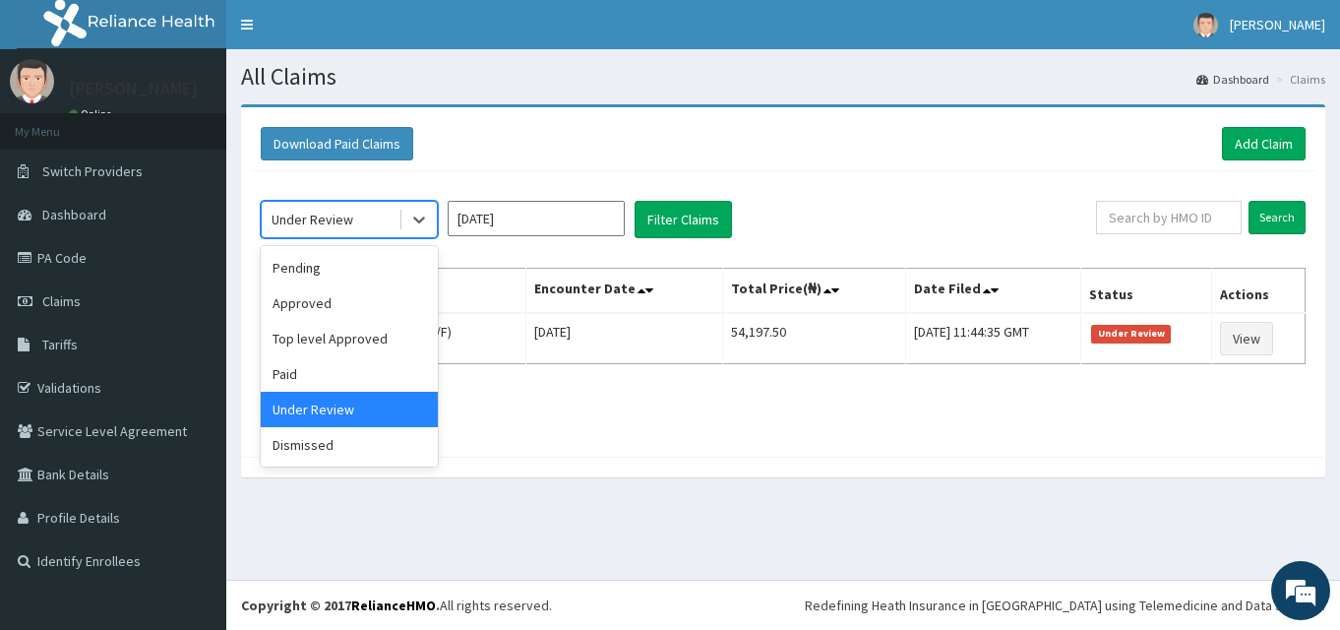
drag, startPoint x: 426, startPoint y: 208, endPoint x: 386, endPoint y: 239, distance: 51.2
click at [425, 209] on div at bounding box center [418, 219] width 35 height 35
click at [356, 298] on div "Approved" at bounding box center [349, 302] width 177 height 35
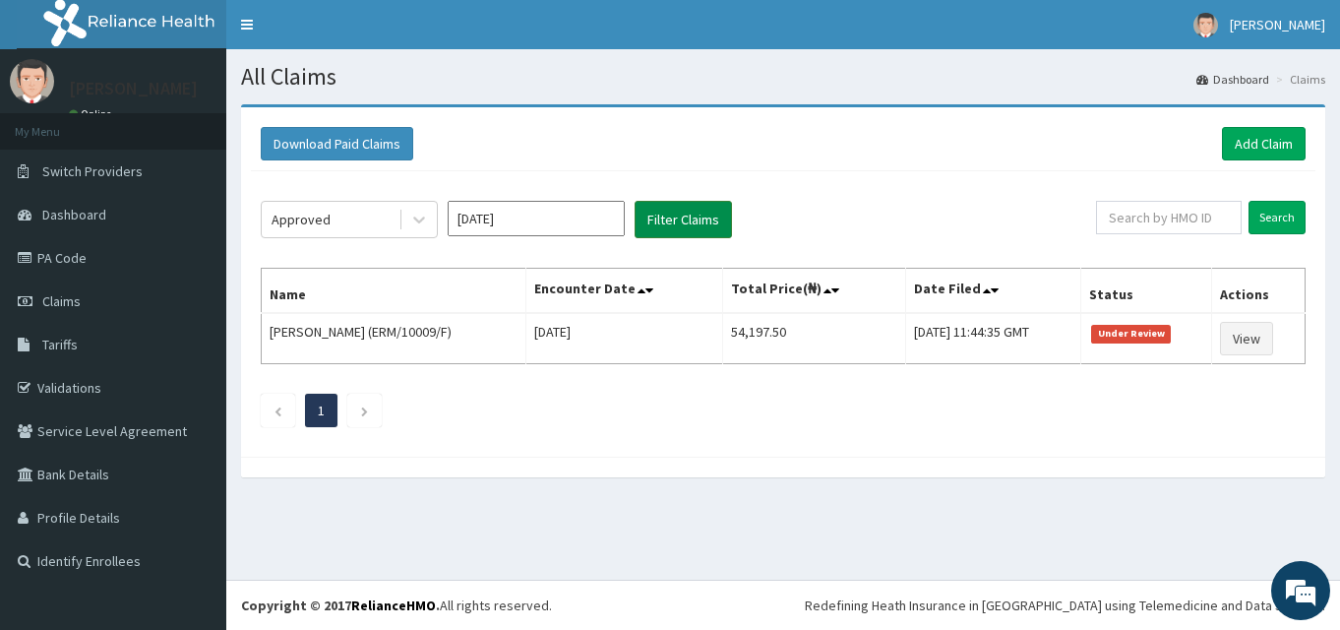
click at [674, 227] on button "Filter Claims" at bounding box center [683, 219] width 97 height 37
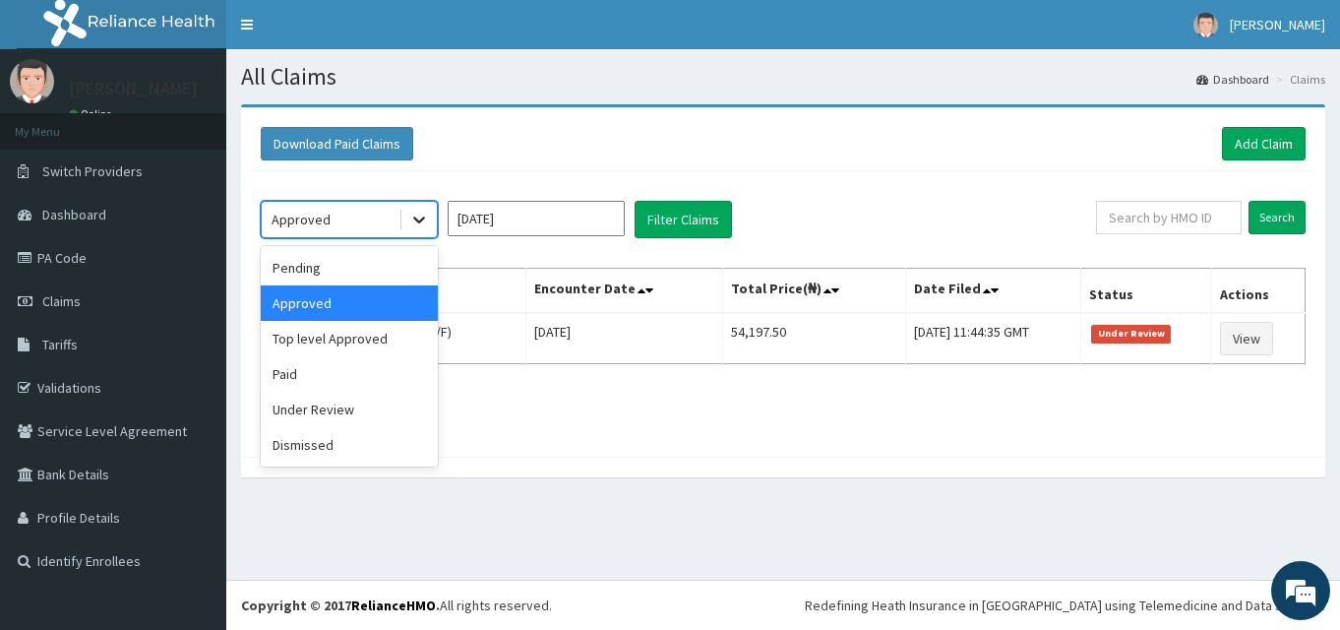
click at [411, 215] on icon at bounding box center [419, 220] width 20 height 20
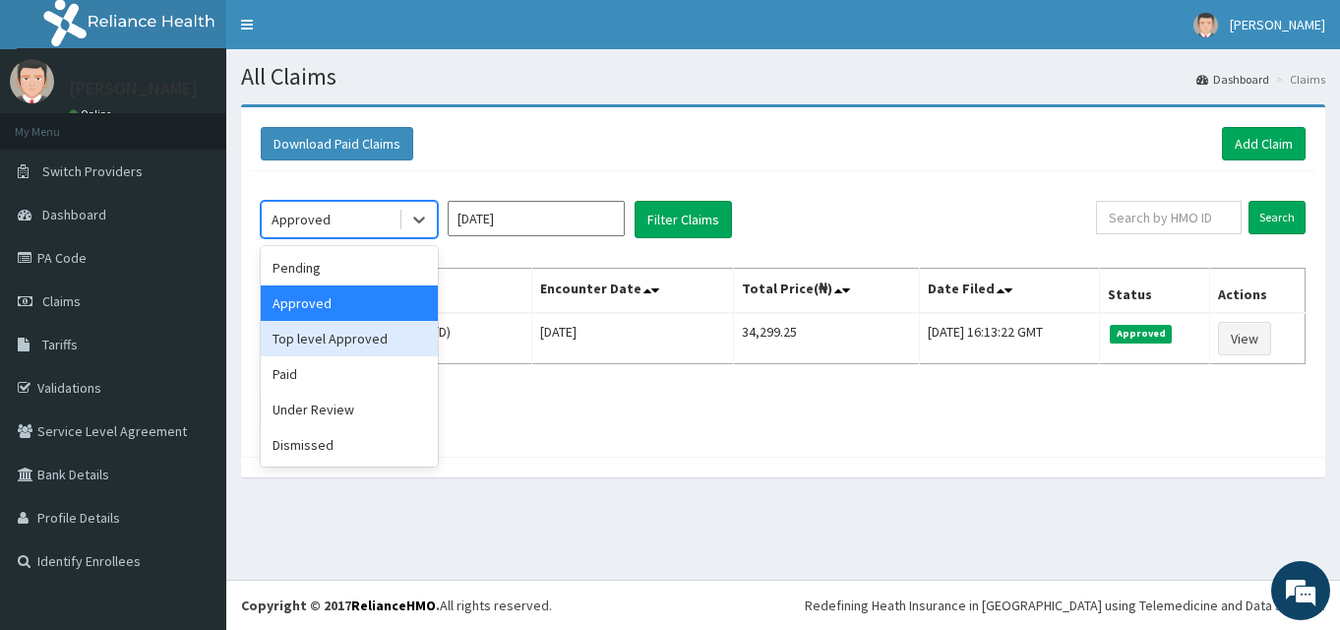
click at [355, 333] on div "Top level Approved" at bounding box center [349, 338] width 177 height 35
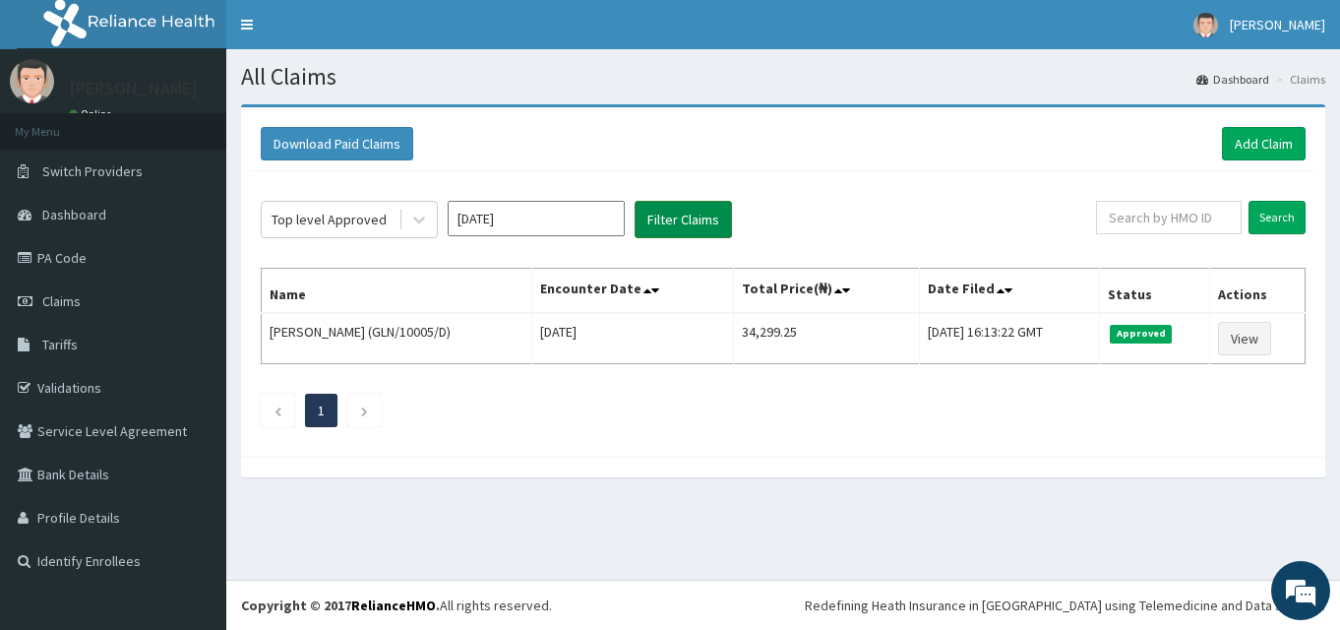
click at [690, 215] on button "Filter Claims" at bounding box center [683, 219] width 97 height 37
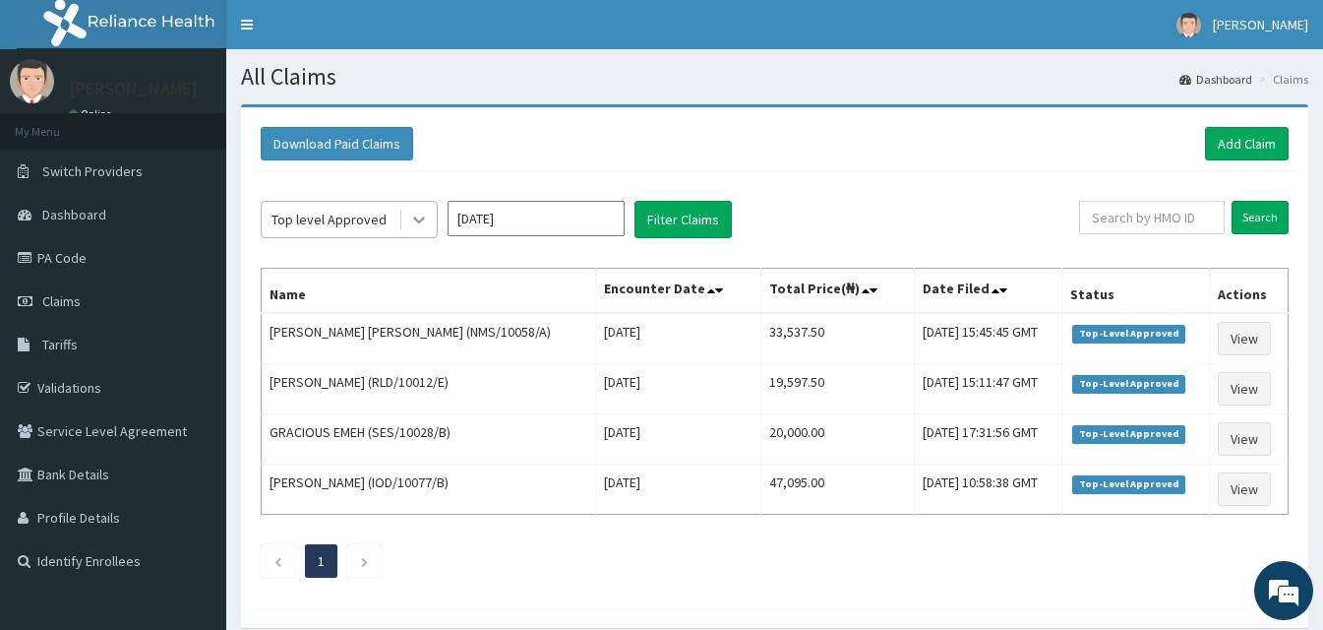
click at [424, 209] on div at bounding box center [418, 219] width 35 height 35
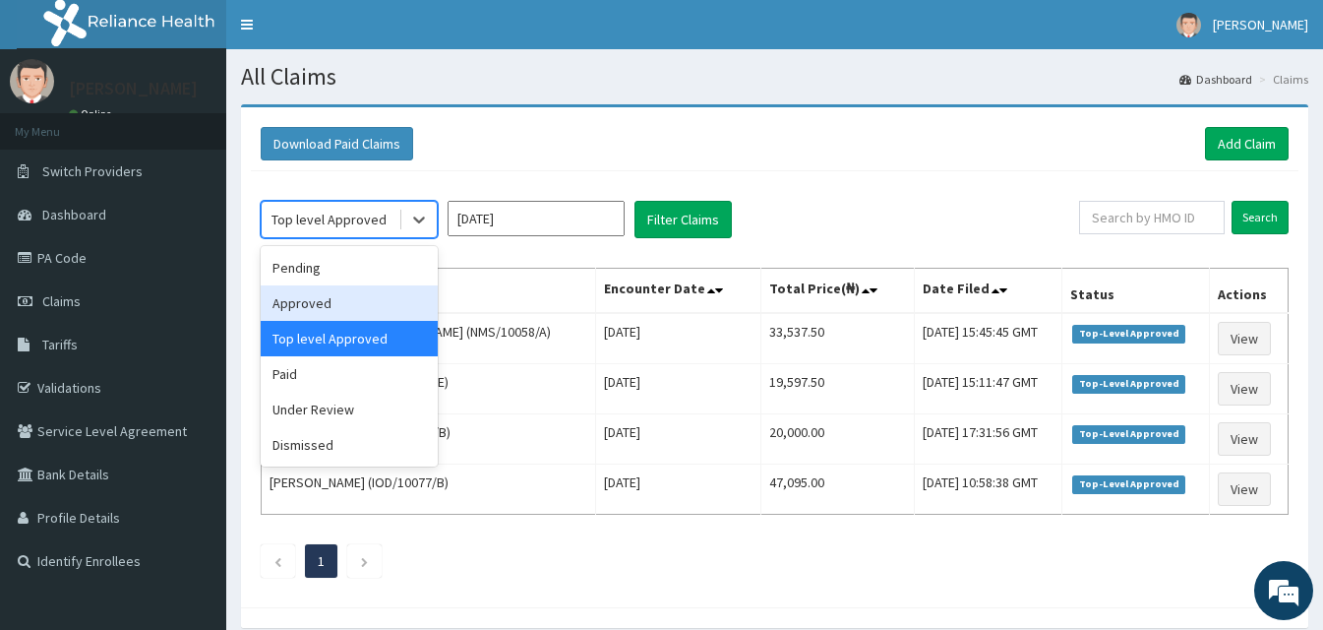
click at [369, 301] on div "Approved" at bounding box center [349, 302] width 177 height 35
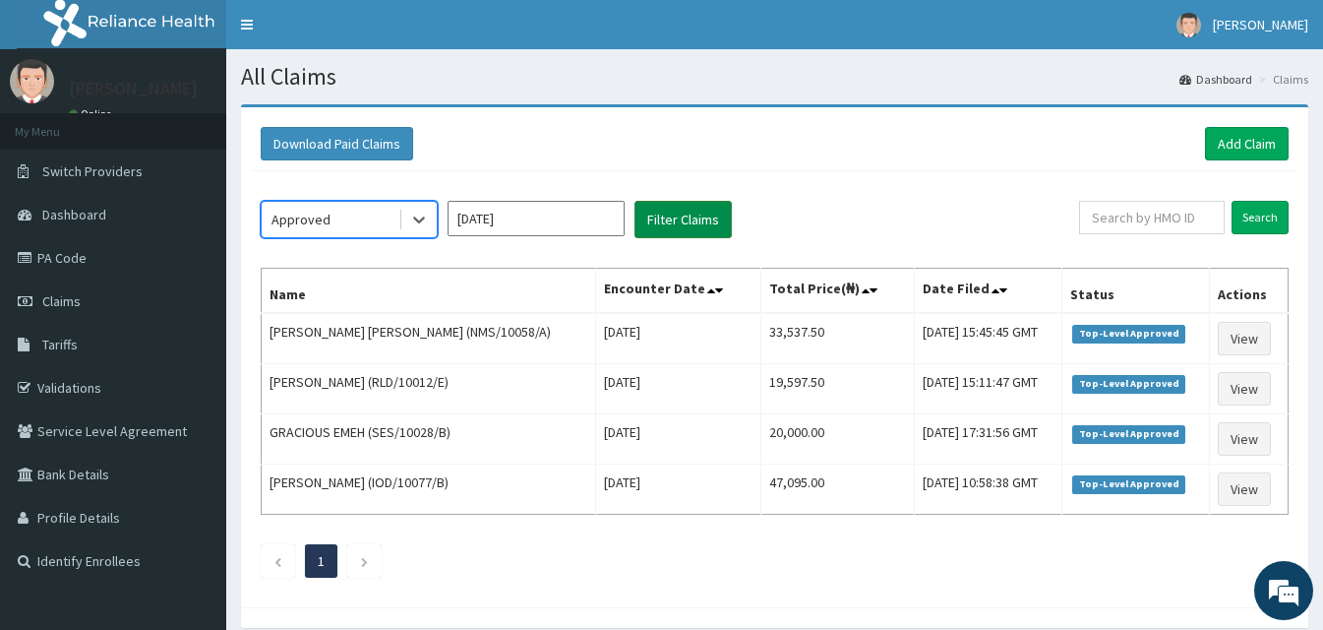
click at [687, 217] on button "Filter Claims" at bounding box center [683, 219] width 97 height 37
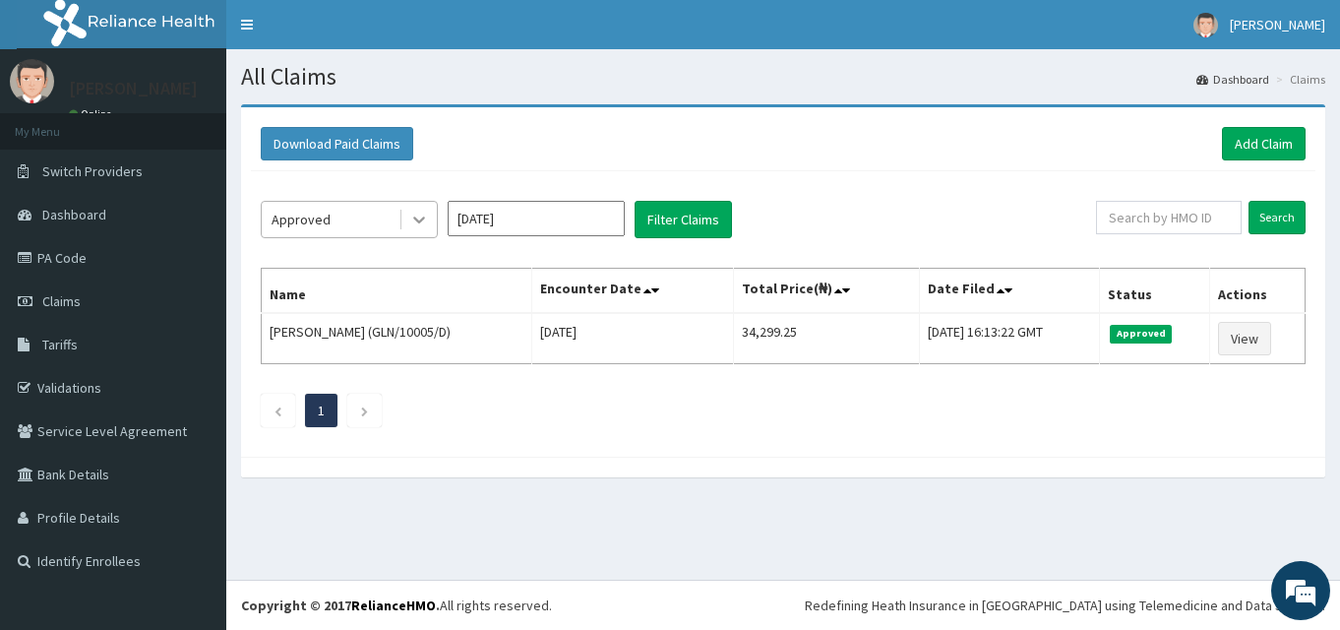
click at [412, 215] on icon at bounding box center [419, 220] width 20 height 20
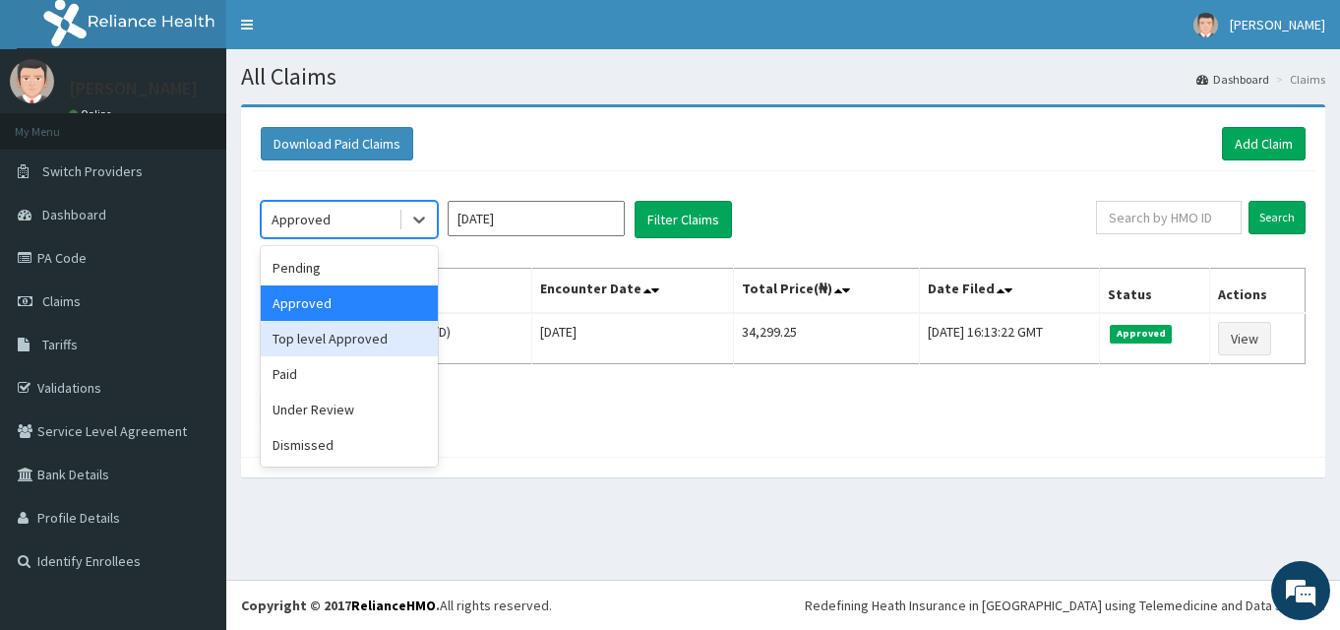
click at [358, 344] on div "Top level Approved" at bounding box center [349, 338] width 177 height 35
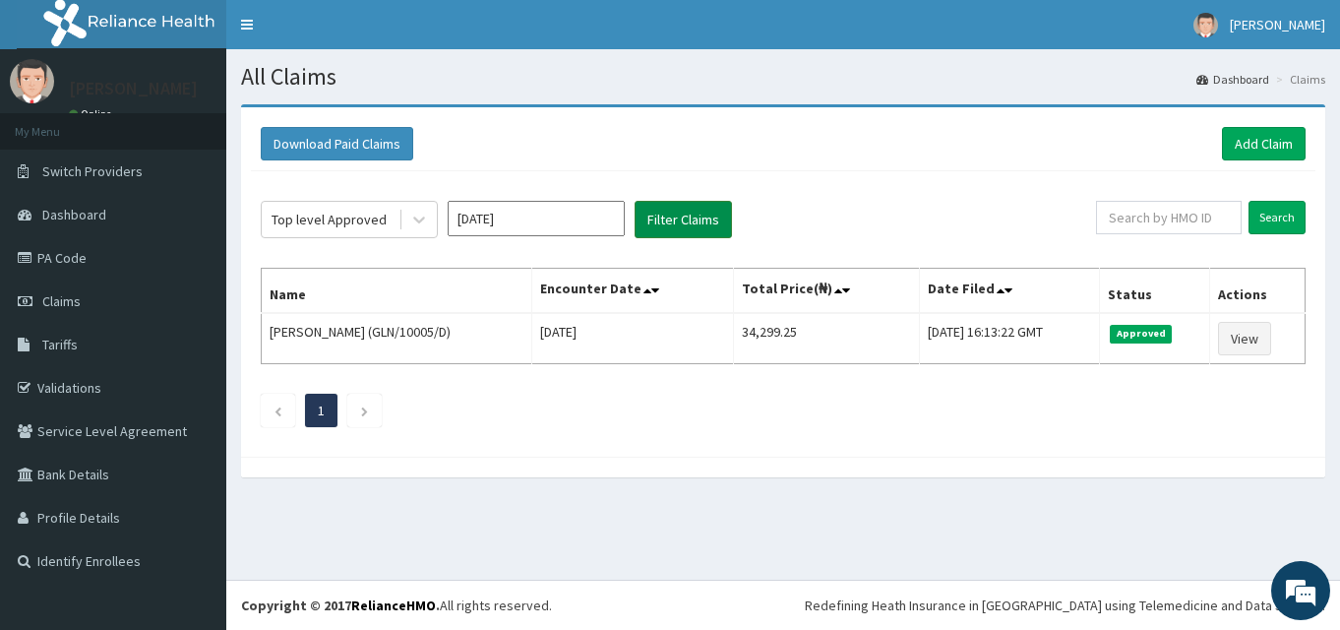
click at [677, 235] on button "Filter Claims" at bounding box center [683, 219] width 97 height 37
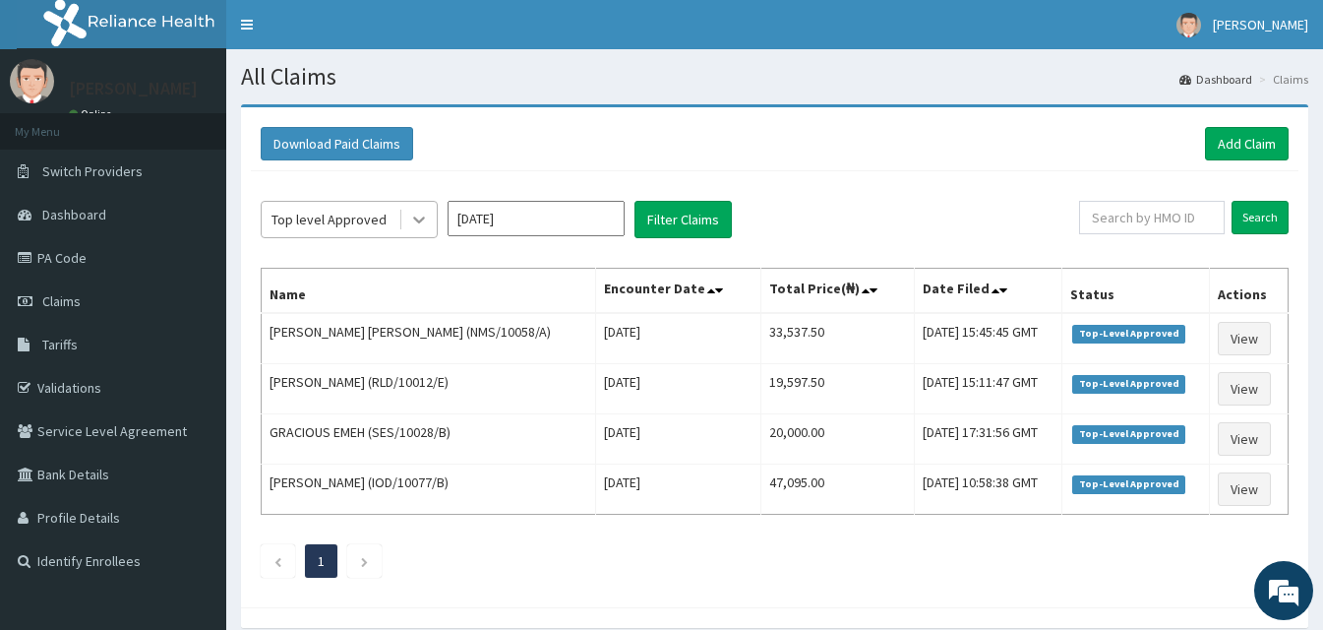
click at [411, 224] on div at bounding box center [418, 219] width 35 height 35
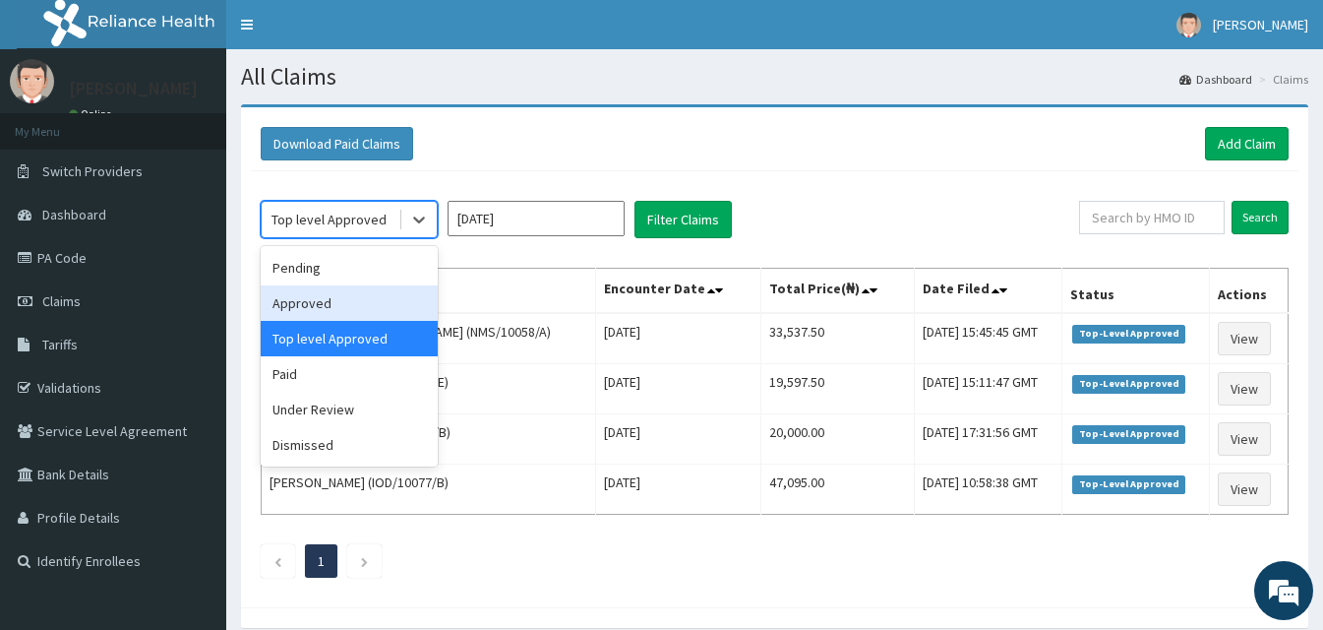
click at [395, 301] on div "Approved" at bounding box center [349, 302] width 177 height 35
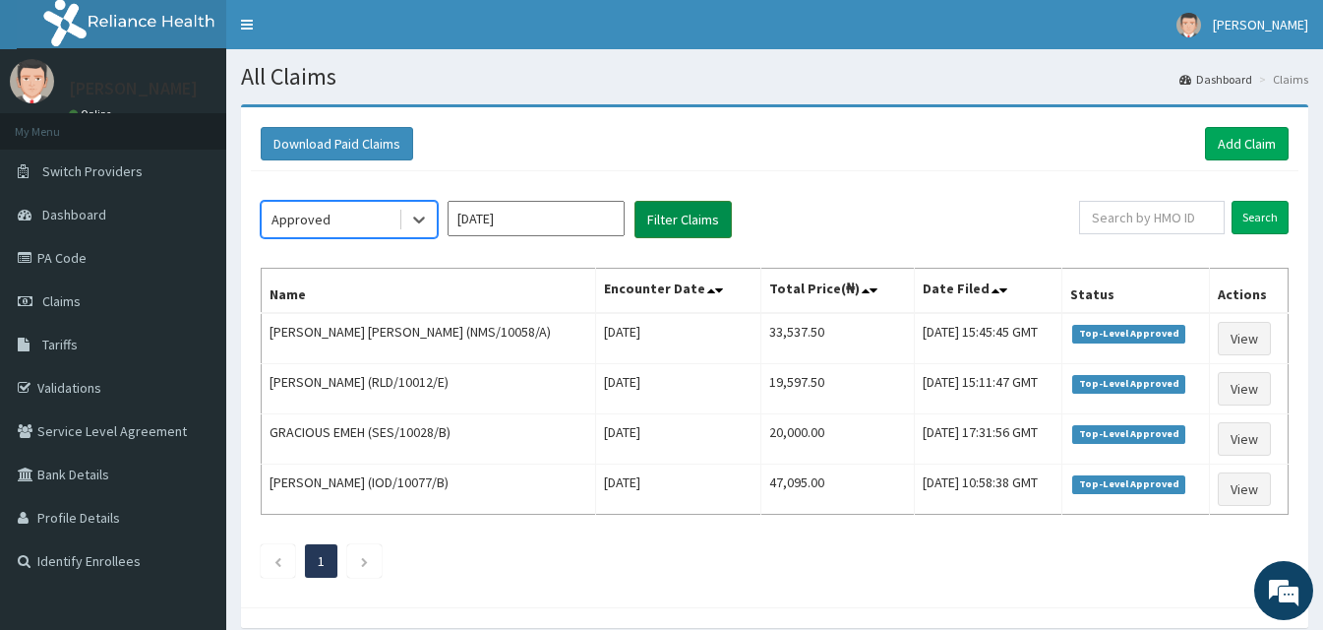
click at [692, 214] on button "Filter Claims" at bounding box center [683, 219] width 97 height 37
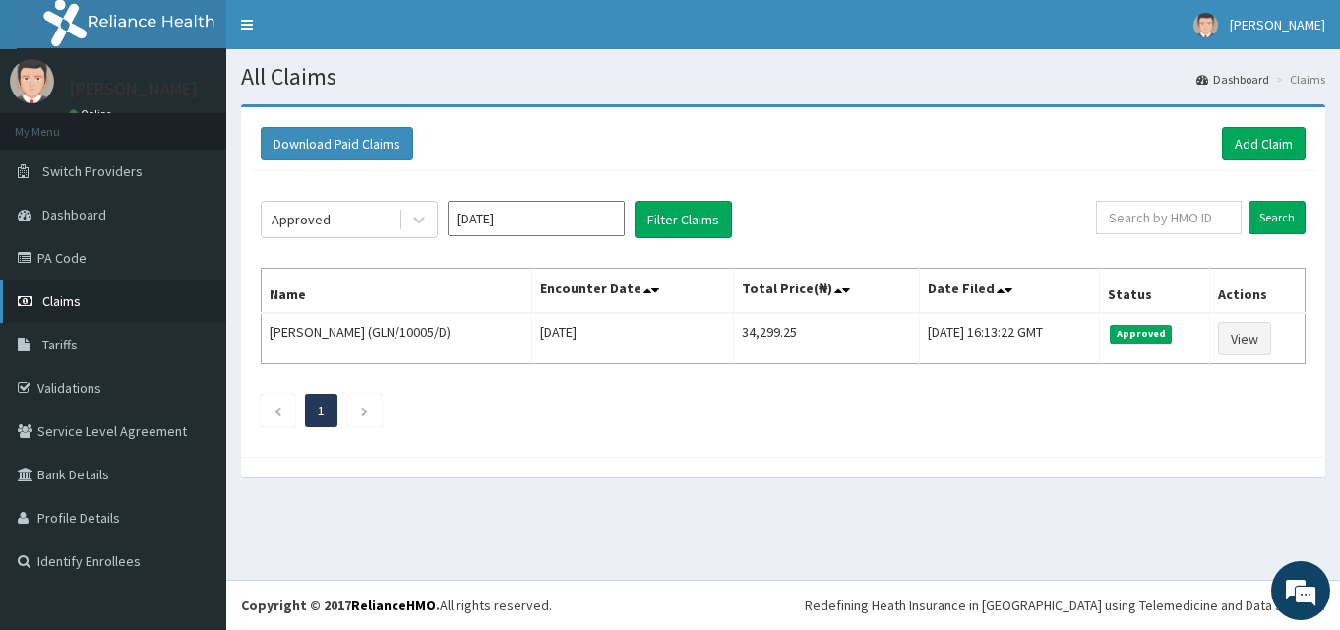
click at [139, 303] on link "Claims" at bounding box center [113, 300] width 226 height 43
